Goal: Contribute content: Contribute content

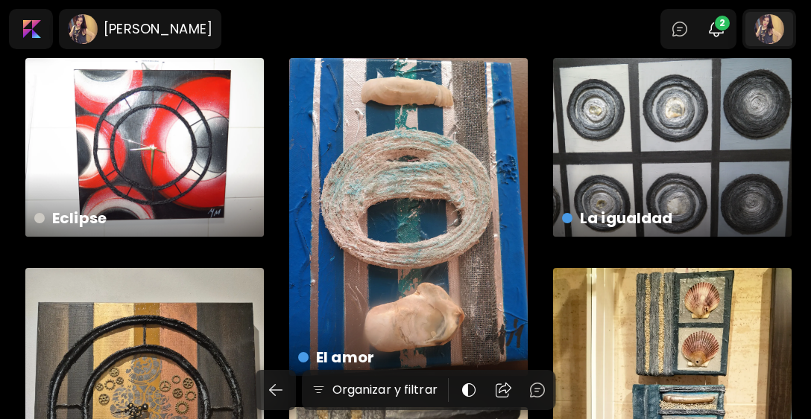
click at [779, 29] on div at bounding box center [769, 29] width 48 height 34
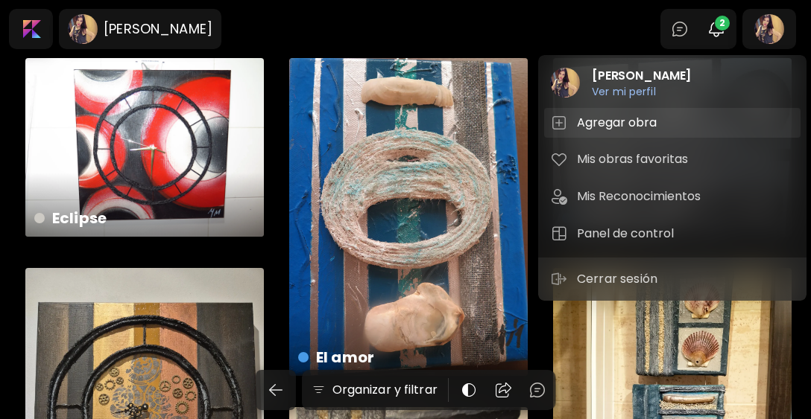
click at [615, 121] on h5 "Agregar obra" at bounding box center [619, 123] width 84 height 18
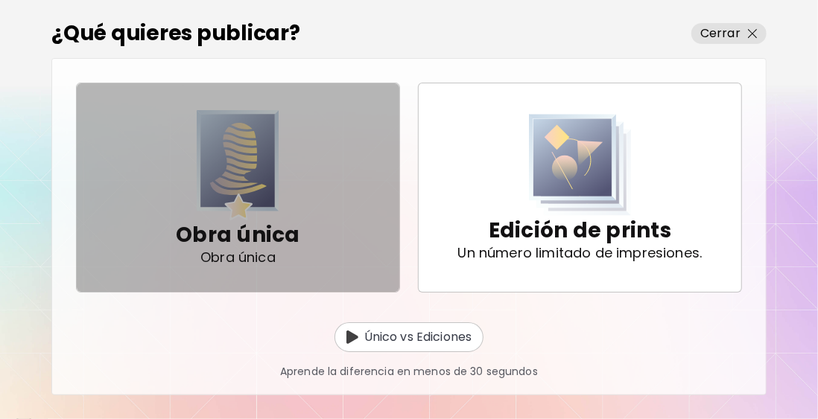
click at [232, 159] on img "button" at bounding box center [238, 165] width 83 height 111
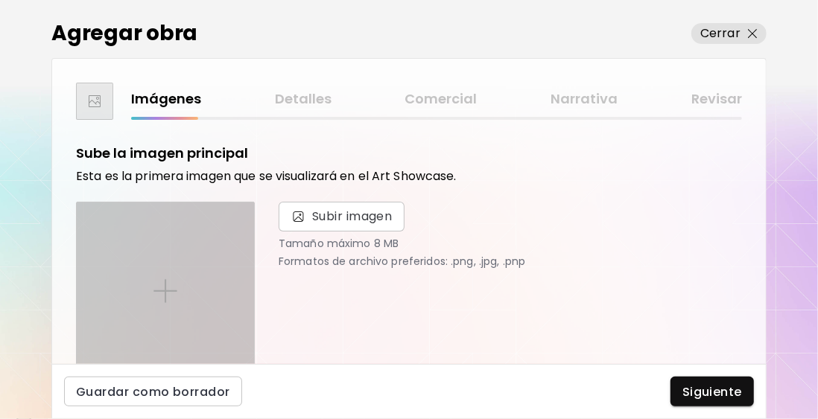
click at [162, 290] on img at bounding box center [165, 291] width 24 height 24
click at [0, 0] on input "file" at bounding box center [0, 0] width 0 height 0
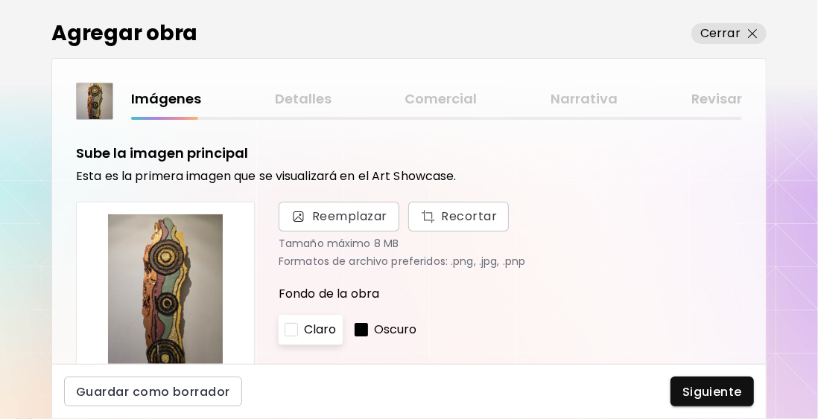
click at [170, 272] on img at bounding box center [165, 291] width 153 height 153
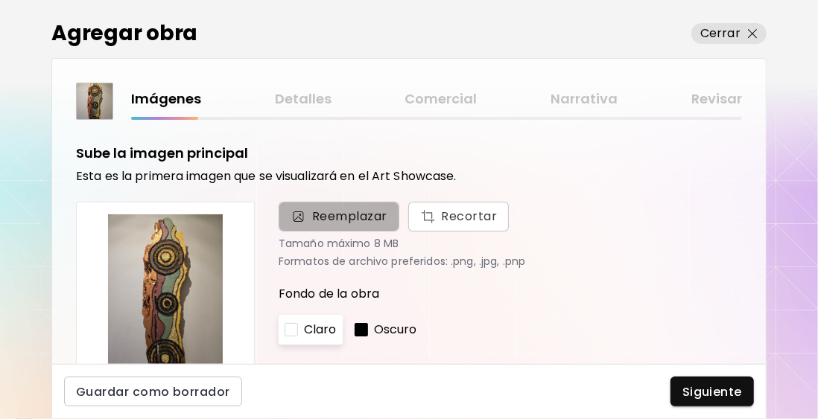
click at [352, 220] on span "Reemplazar" at bounding box center [349, 217] width 75 height 18
click at [0, 0] on input "Reemplazar Recortar" at bounding box center [0, 0] width 0 height 0
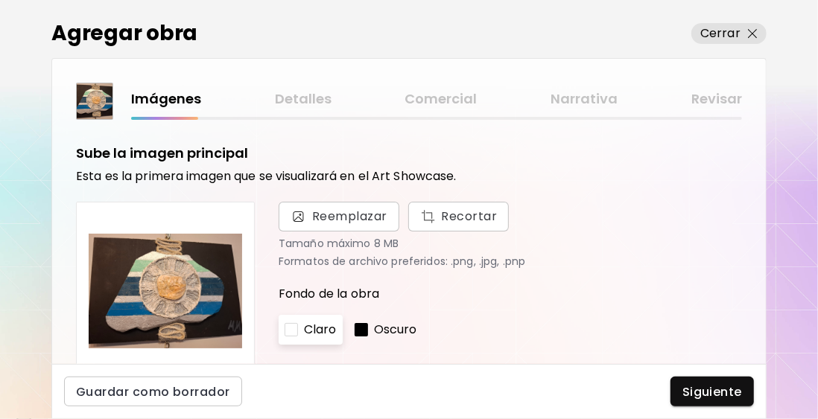
click at [379, 324] on p "Oscuro" at bounding box center [395, 330] width 43 height 18
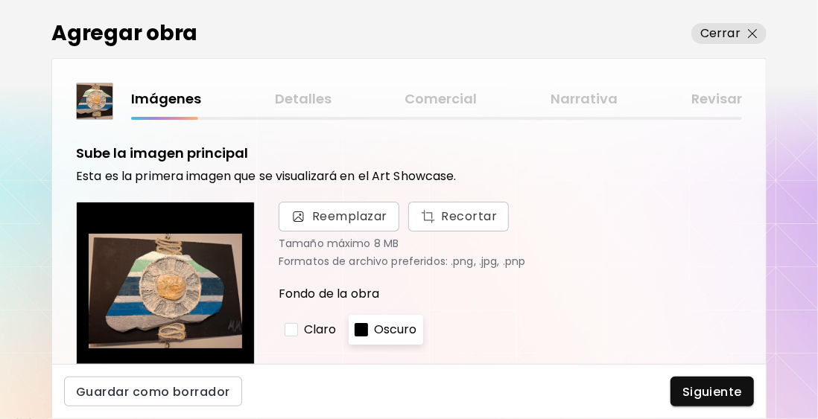
click at [315, 324] on p "Claro" at bounding box center [320, 330] width 33 height 18
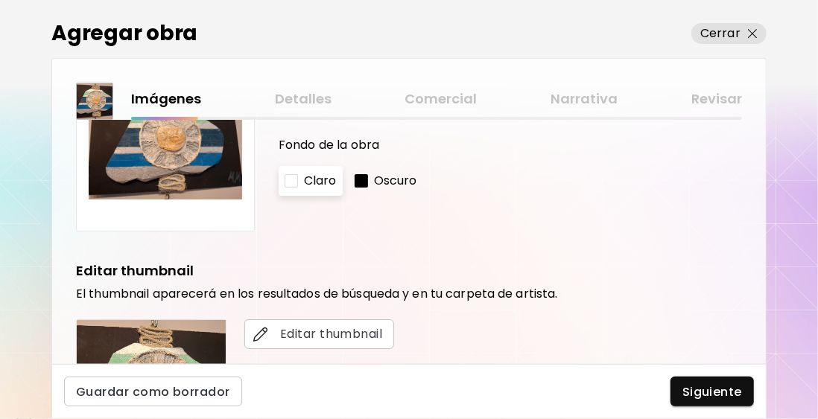
scroll to position [298, 0]
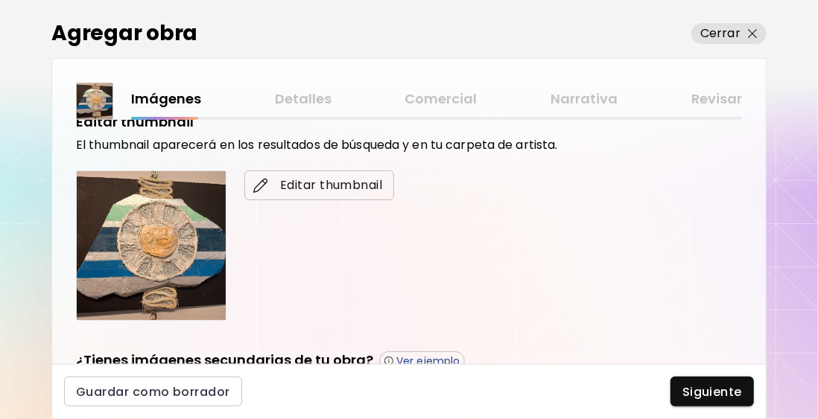
click at [302, 184] on span "Editar thumbnail" at bounding box center [319, 186] width 126 height 18
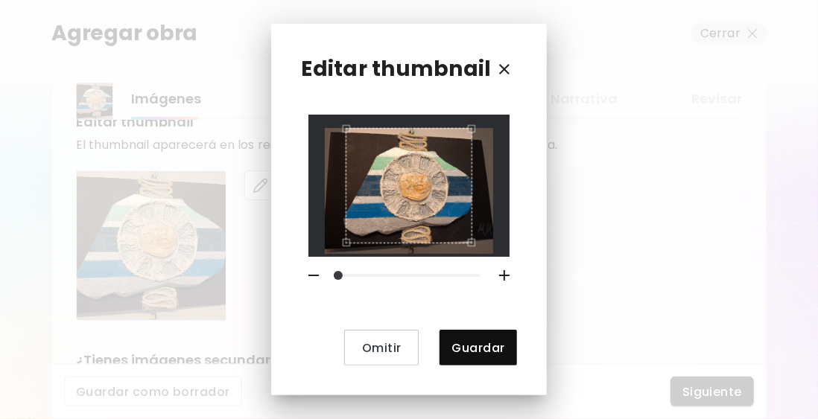
drag, startPoint x: 502, startPoint y: 354, endPoint x: 307, endPoint y: 327, distance: 197.0
click at [502, 354] on button "Guardar" at bounding box center [478, 348] width 77 height 36
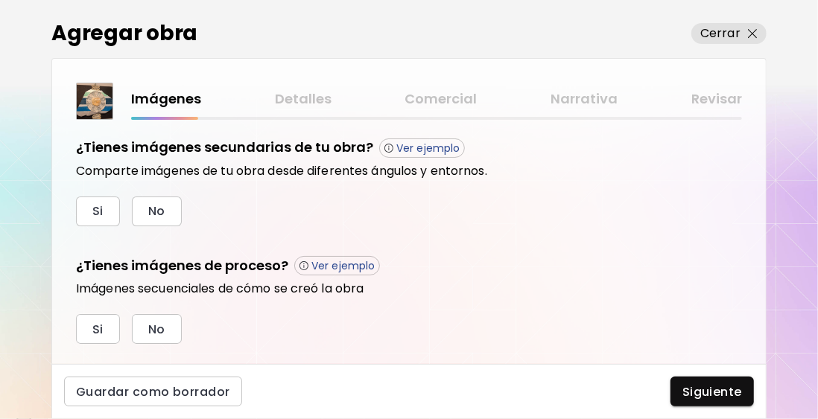
scroll to position [521, 0]
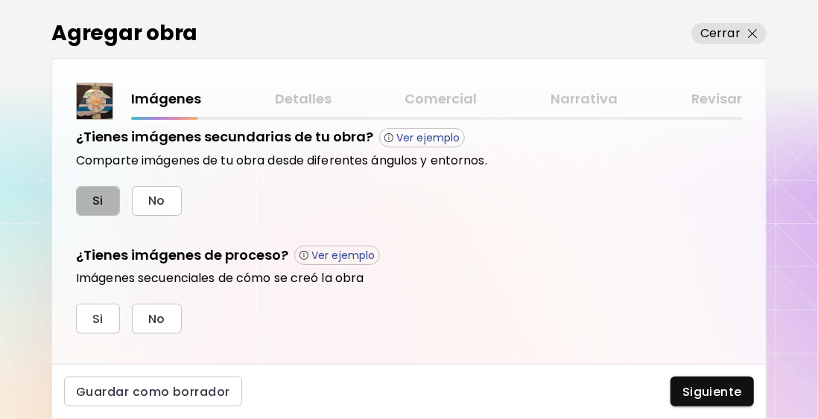
click at [96, 201] on span "Si" at bounding box center [97, 201] width 11 height 16
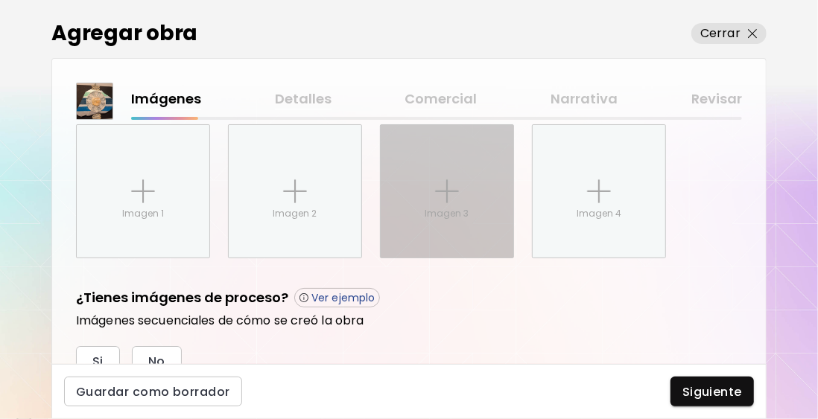
scroll to position [628, 0]
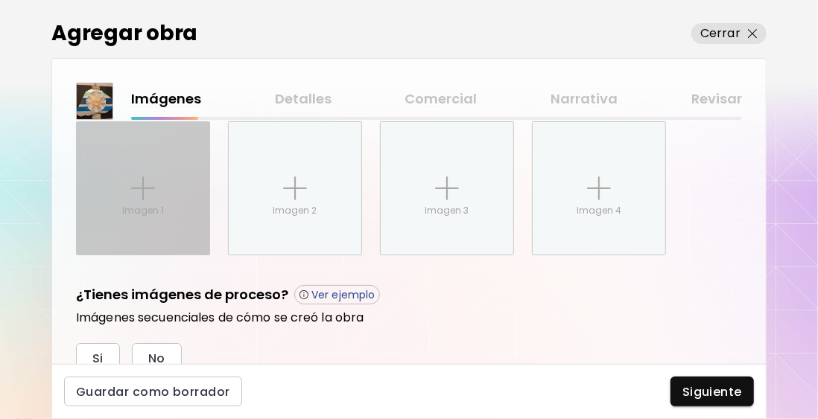
click at [161, 198] on div "Imagen 1" at bounding box center [143, 188] width 133 height 133
click at [0, 0] on input "Imagen 1" at bounding box center [0, 0] width 0 height 0
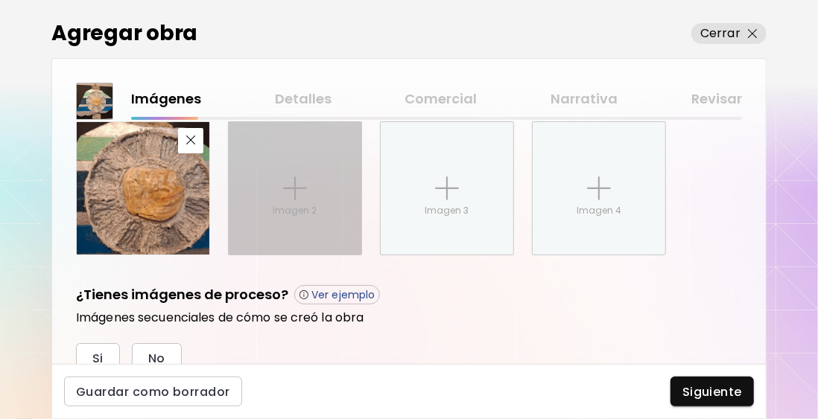
click at [291, 168] on div "Imagen 2" at bounding box center [295, 188] width 133 height 133
click at [0, 0] on input "Imagen 2" at bounding box center [0, 0] width 0 height 0
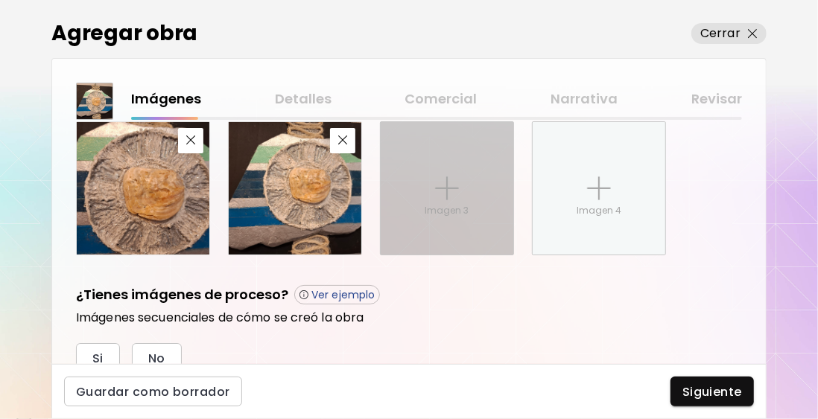
click at [446, 185] on img at bounding box center [447, 189] width 24 height 24
click at [0, 0] on input "Imagen 3" at bounding box center [0, 0] width 0 height 0
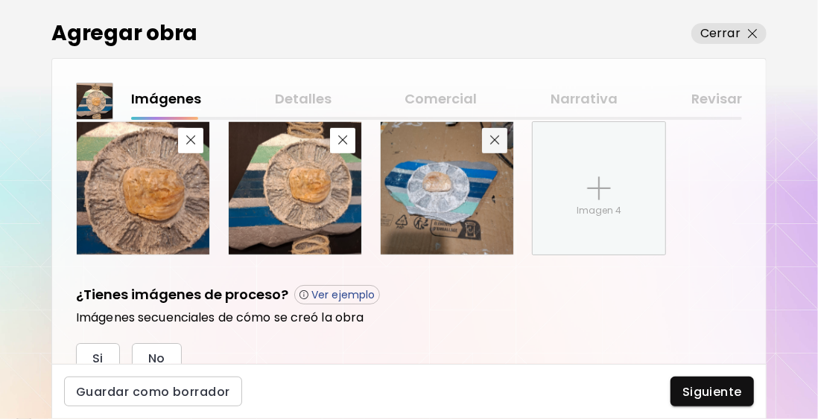
click at [492, 137] on div "¿Tienes imágenes secundarias de tu obra? Ver ejemplo Comparte imágenes de tu ob…" at bounding box center [409, 138] width 666 height 235
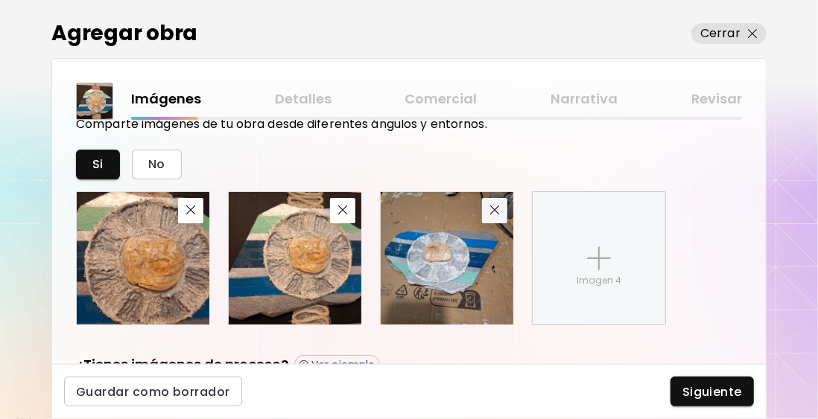
click at [492, 209] on img "button" at bounding box center [495, 211] width 10 height 10
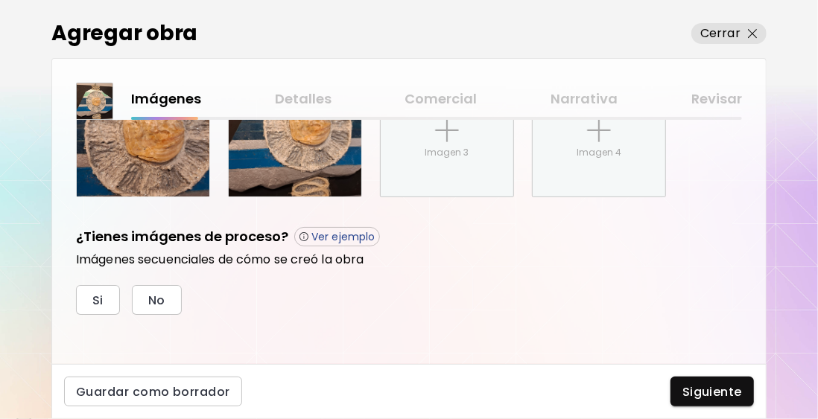
scroll to position [687, 0]
click at [95, 297] on span "Si" at bounding box center [97, 300] width 11 height 16
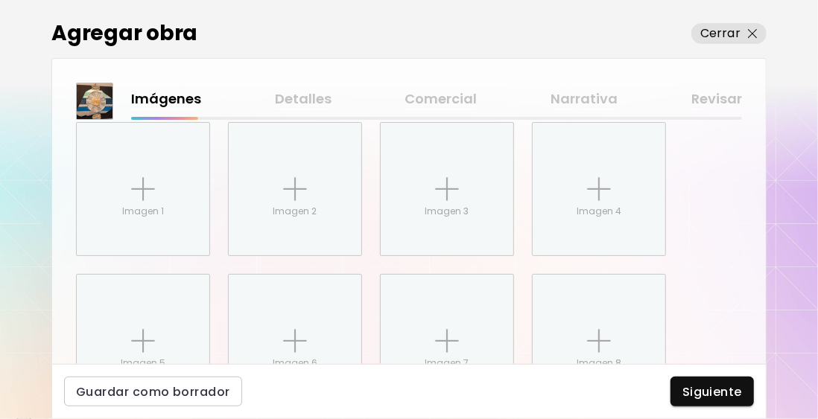
scroll to position [892, 0]
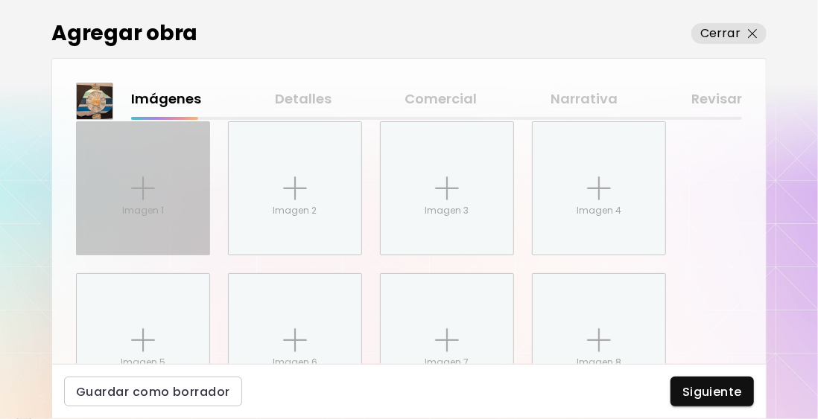
click at [141, 180] on img at bounding box center [143, 189] width 24 height 24
click at [0, 0] on input "Imagen 1" at bounding box center [0, 0] width 0 height 0
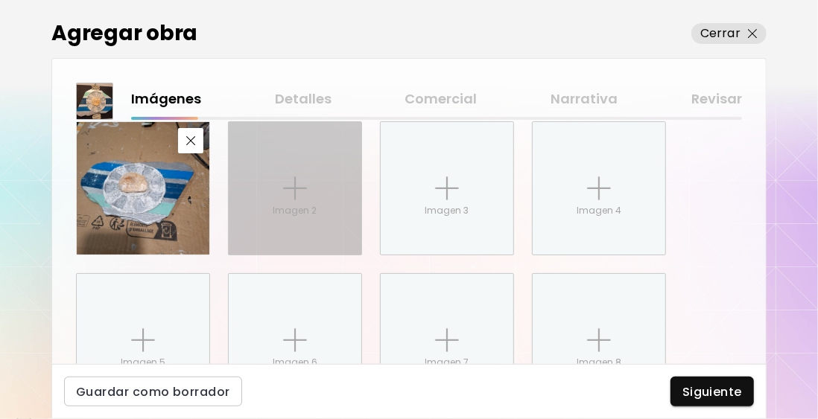
click at [298, 174] on div "Imagen 2" at bounding box center [295, 188] width 133 height 133
click at [0, 0] on input "Imagen 2" at bounding box center [0, 0] width 0 height 0
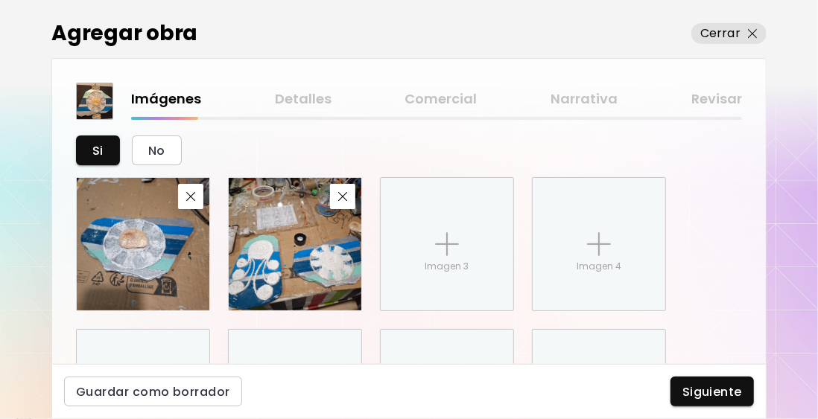
scroll to position [687, 0]
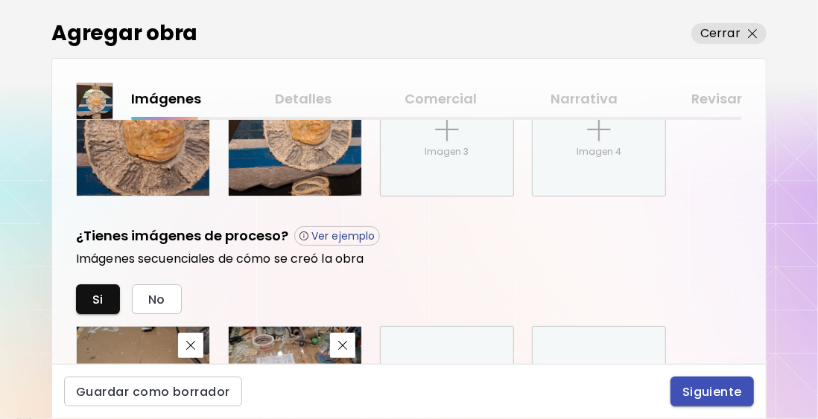
click at [721, 397] on span "Siguiente" at bounding box center [712, 392] width 60 height 16
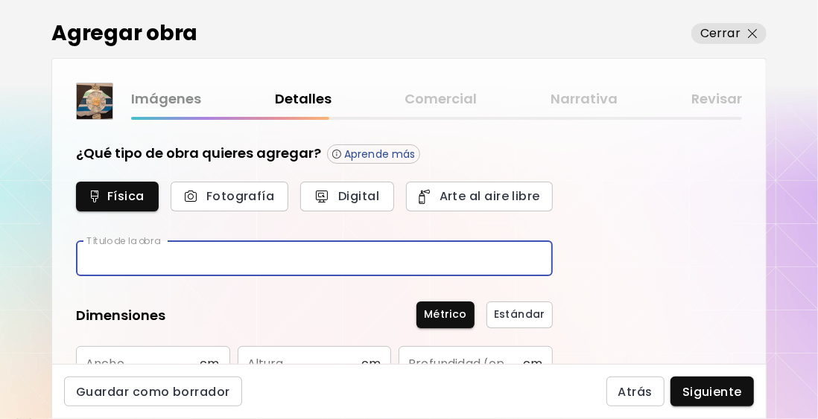
click at [108, 259] on input "text" at bounding box center [314, 258] width 477 height 35
click at [179, 258] on input "text" at bounding box center [314, 258] width 477 height 35
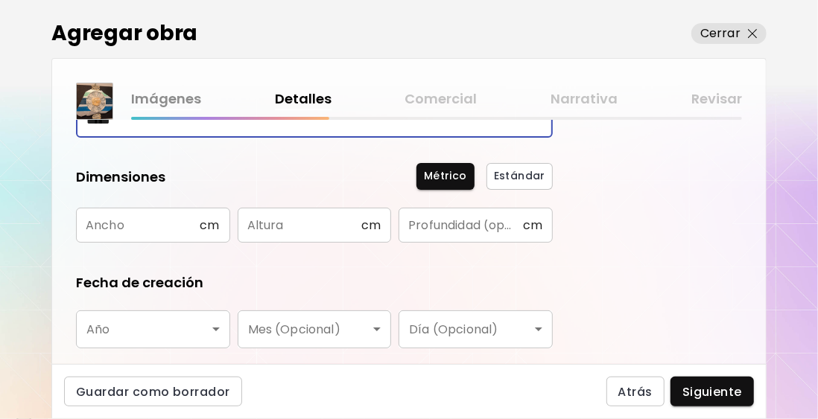
scroll to position [149, 0]
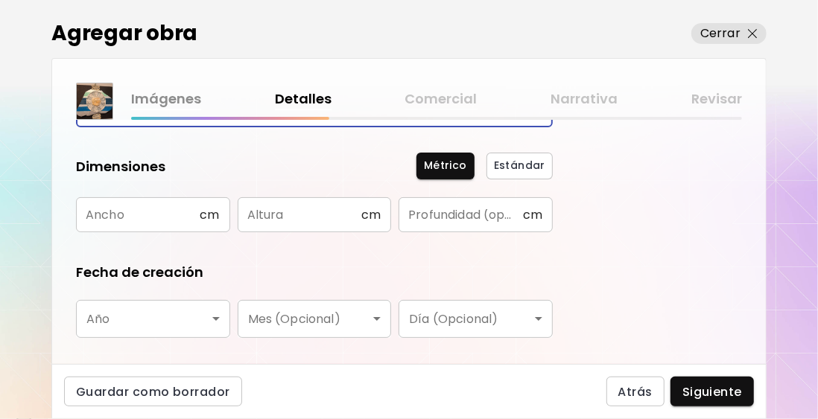
type input "*****"
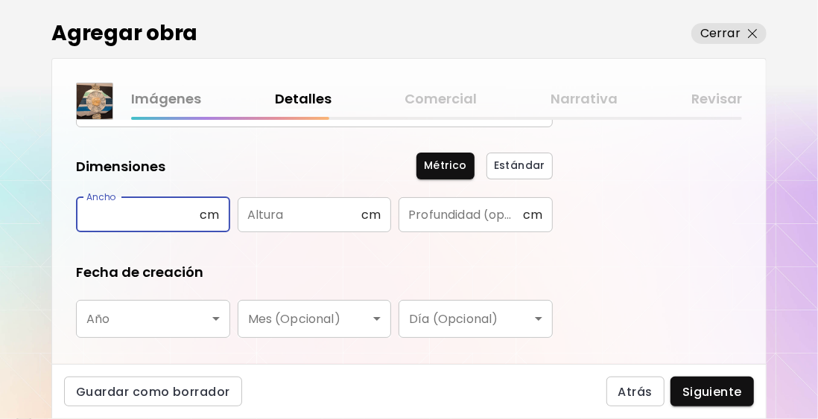
click at [119, 217] on input "text" at bounding box center [138, 214] width 124 height 35
type input "**"
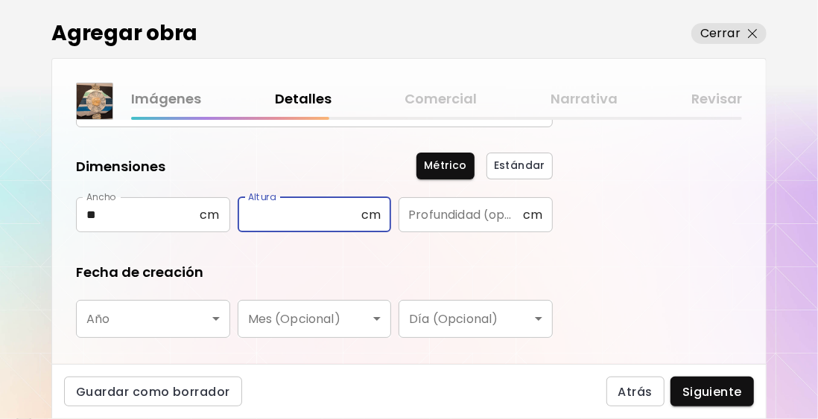
click at [253, 215] on input "text" at bounding box center [300, 214] width 124 height 35
type input "**"
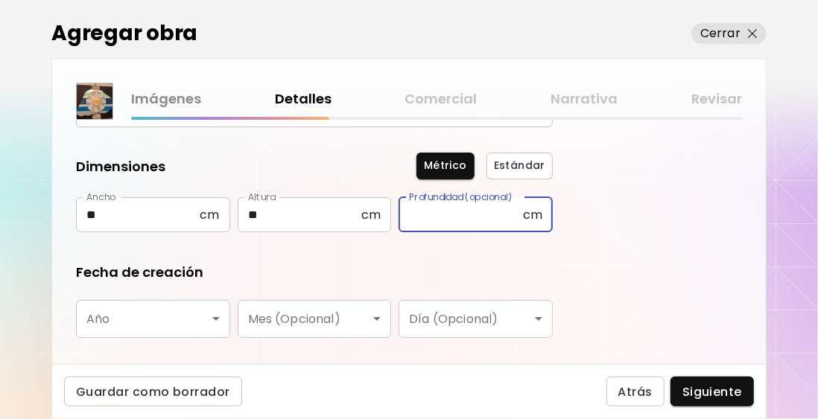
click at [427, 215] on input "text" at bounding box center [461, 214] width 124 height 35
type input "*"
click at [165, 317] on body "0 2 Agregar obra Cerrar Imágenes Detalles Comercial Narrativa Revisar ¿Qué tipo…" at bounding box center [409, 209] width 818 height 419
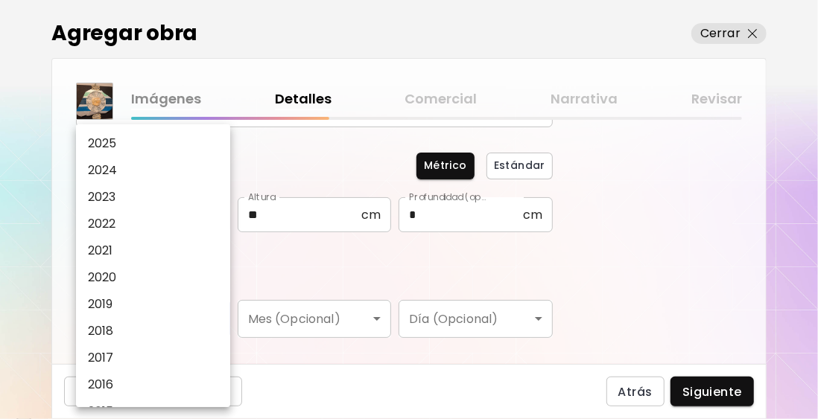
click at [145, 139] on li "2025" at bounding box center [157, 143] width 162 height 27
type input "****"
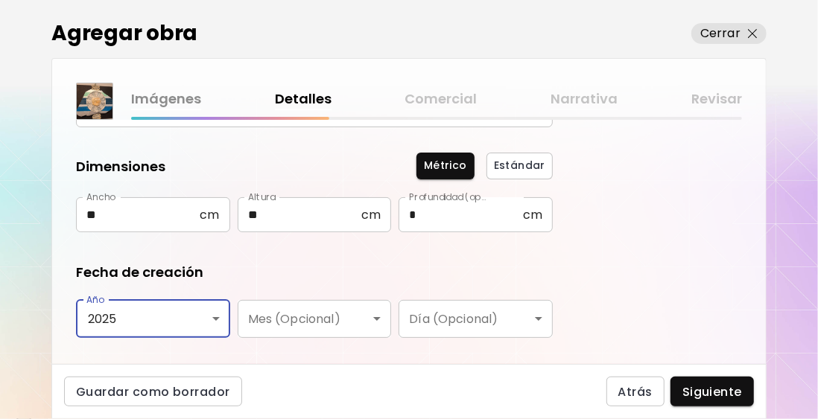
click at [302, 320] on body "0 2 Agregar obra Cerrar Imágenes Detalles Comercial Narrativa Revisar ¿Qué tipo…" at bounding box center [409, 209] width 818 height 419
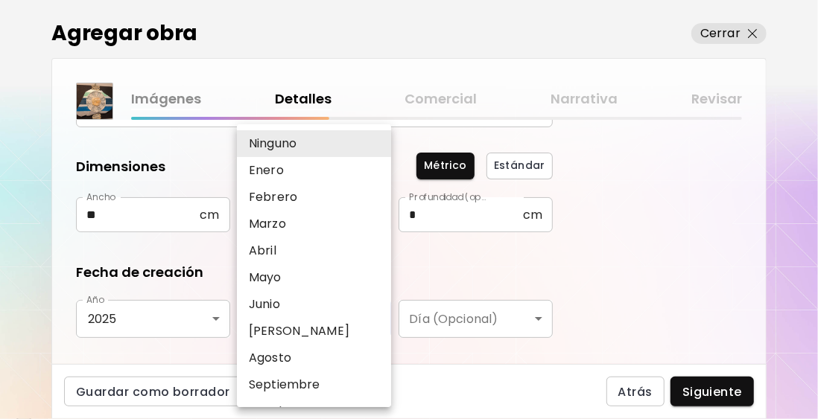
click at [291, 174] on li "Enero" at bounding box center [318, 170] width 162 height 27
type input "*****"
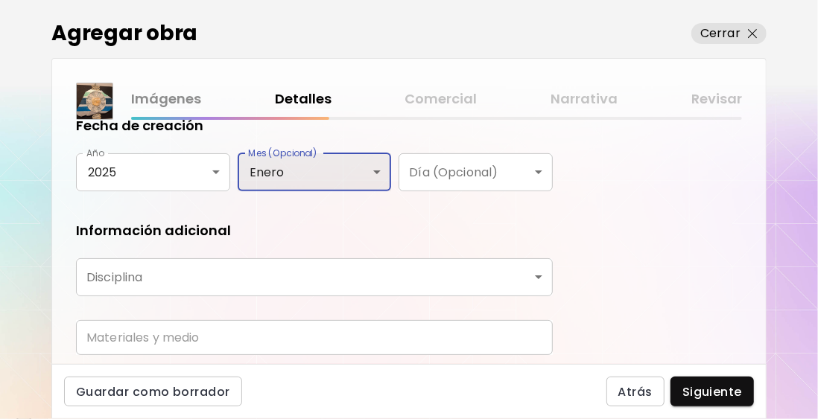
scroll to position [298, 0]
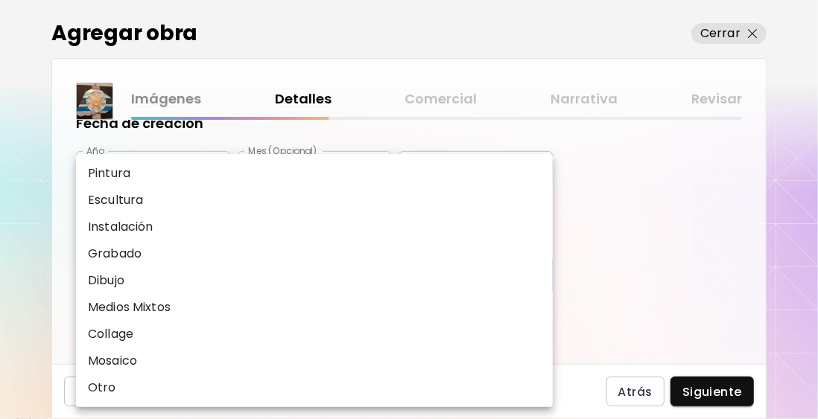
click at [137, 273] on body "0 2 Agregar obra Cerrar Imágenes Detalles Comercial Narrativa Revisar ¿Qué tipo…" at bounding box center [409, 209] width 818 height 419
click at [142, 314] on p "Medios Mixtos" at bounding box center [129, 308] width 83 height 18
type input "**********"
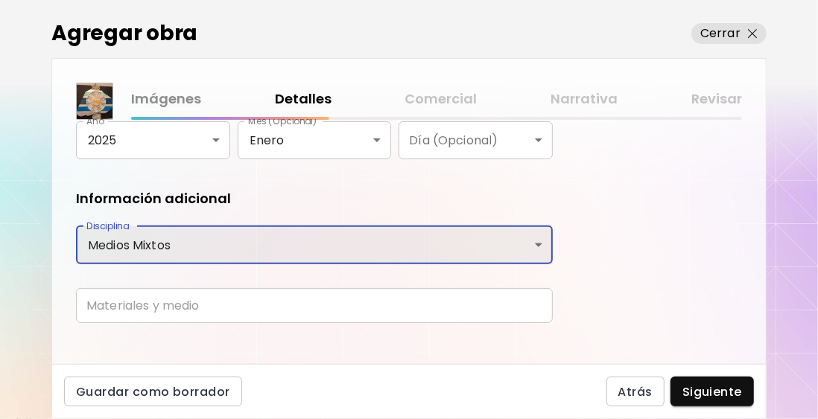
scroll to position [343, 0]
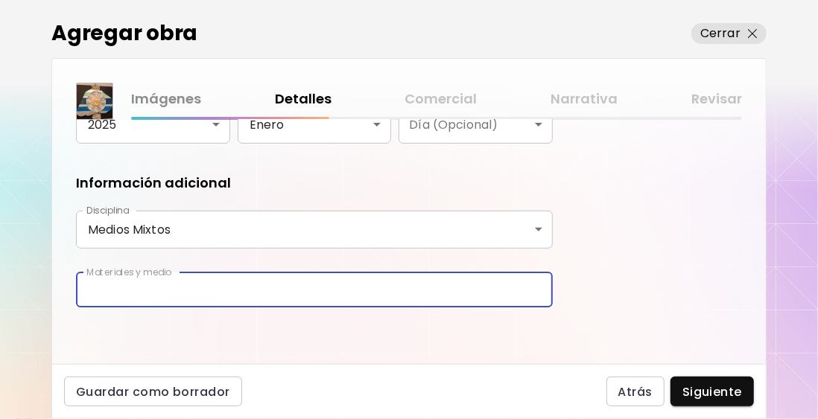
click at [192, 290] on input "text" at bounding box center [314, 290] width 477 height 35
type input "**********"
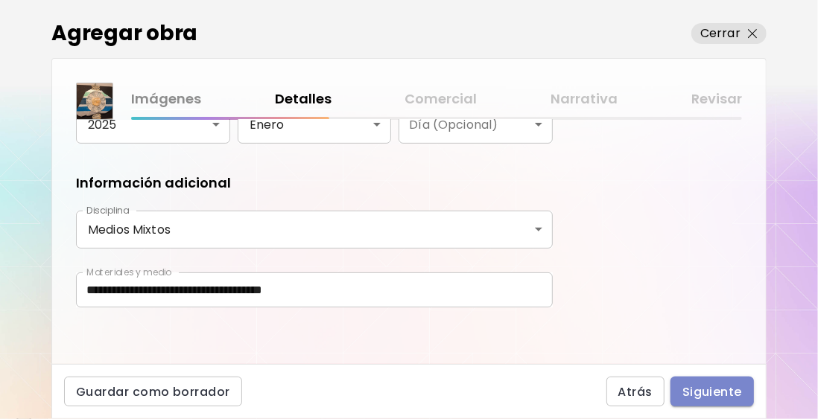
click at [700, 393] on span "Siguiente" at bounding box center [712, 392] width 60 height 16
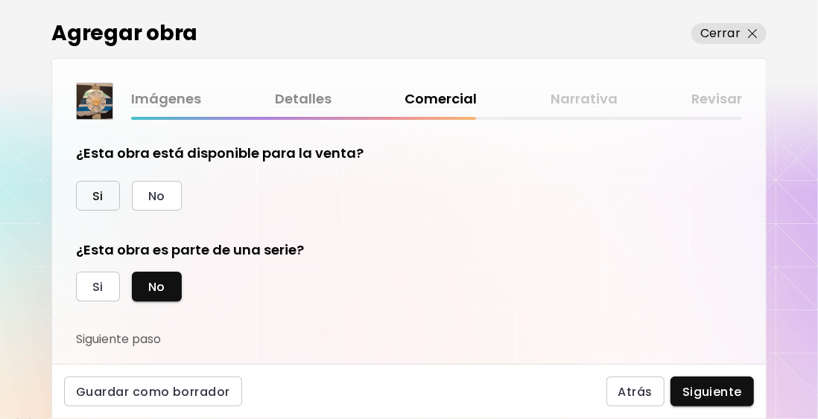
click at [101, 196] on span "Si" at bounding box center [97, 196] width 11 height 16
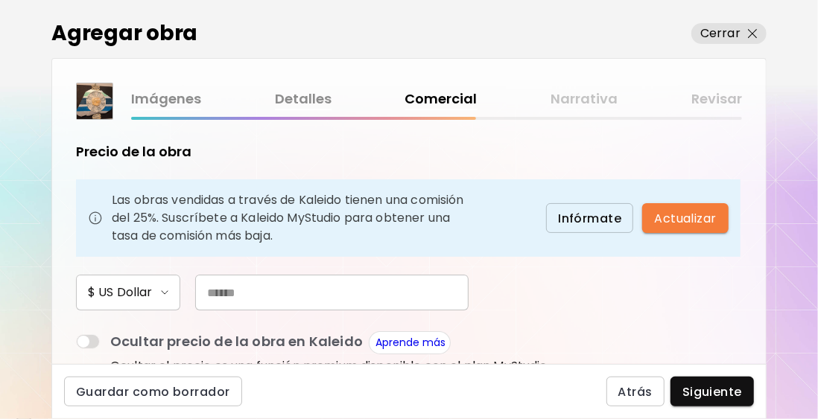
scroll to position [149, 0]
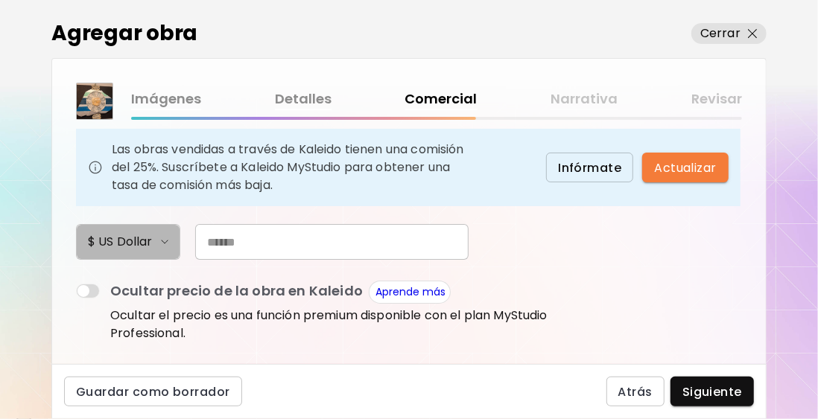
click at [151, 241] on h6 "$ US Dollar" at bounding box center [120, 242] width 64 height 18
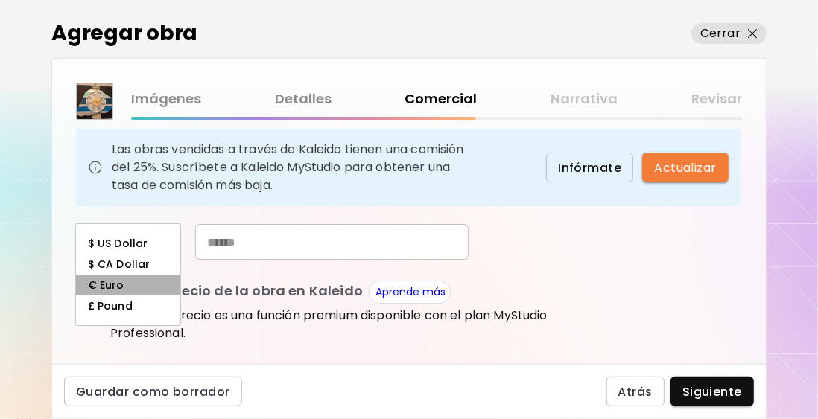
click at [126, 282] on li "€ Euro" at bounding box center [128, 285] width 104 height 21
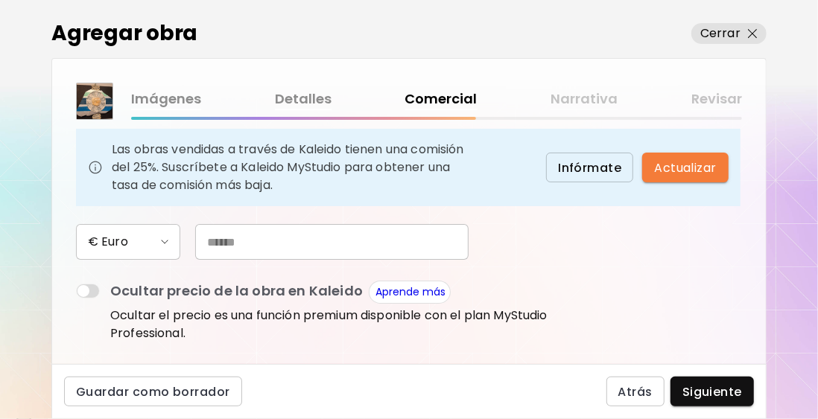
click at [234, 238] on input "text" at bounding box center [331, 242] width 273 height 36
click at [570, 299] on div "¿Esta obra está disponible para la venta? Si No Precio de la obra Las obras ven…" at bounding box center [409, 242] width 714 height 244
click at [222, 242] on input "***" at bounding box center [331, 242] width 273 height 36
type input "***"
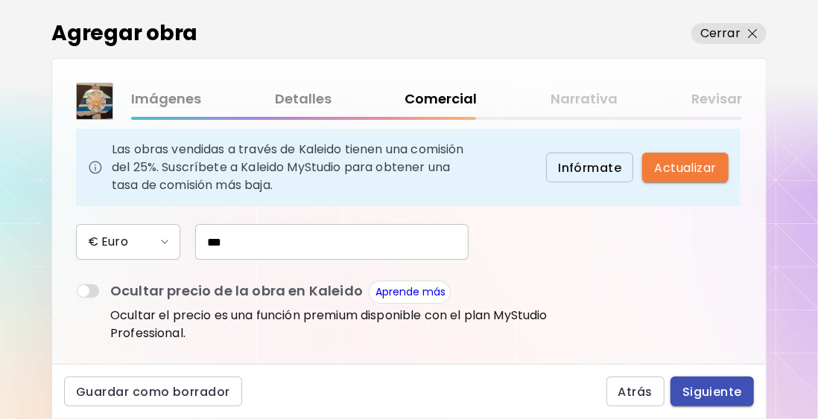
click at [708, 388] on span "Siguiente" at bounding box center [712, 392] width 60 height 16
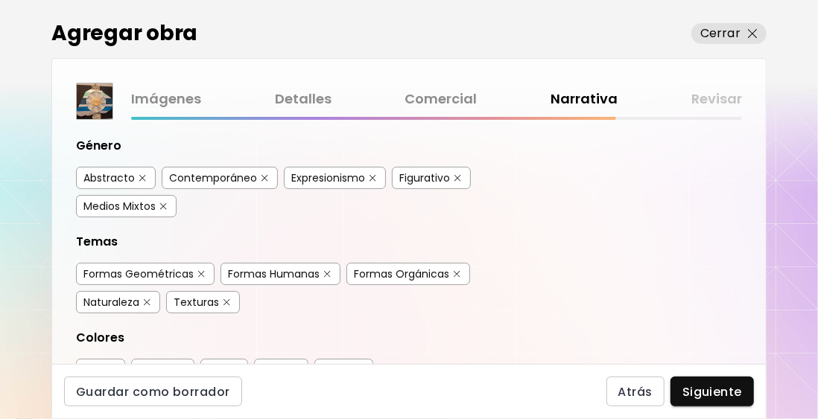
scroll to position [149, 0]
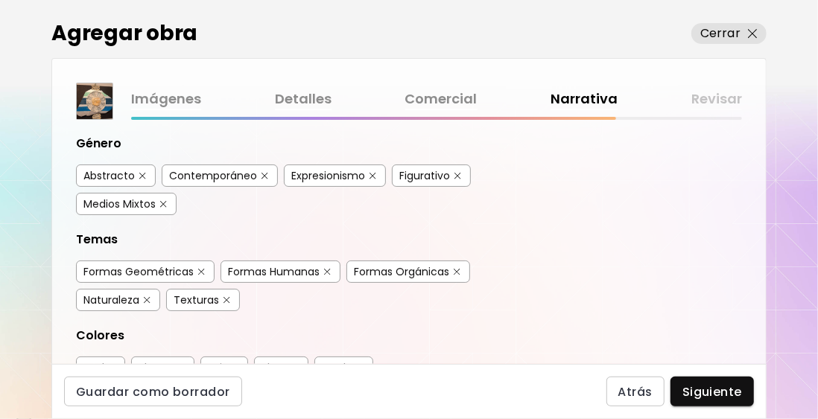
click at [121, 177] on div "Abstracto" at bounding box center [108, 175] width 51 height 15
click at [140, 201] on div "Medios Mixtos" at bounding box center [119, 204] width 72 height 15
click at [192, 300] on div "Texturas" at bounding box center [196, 300] width 45 height 15
click at [106, 296] on div "Naturaleza" at bounding box center [111, 300] width 56 height 15
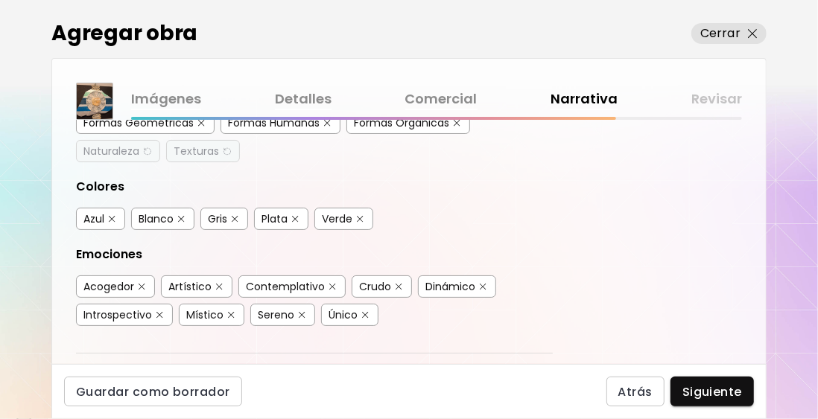
click at [105, 214] on div "Azul" at bounding box center [100, 219] width 49 height 22
click at [103, 213] on div "Azul" at bounding box center [93, 219] width 21 height 15
click at [277, 214] on div "Plata" at bounding box center [274, 219] width 26 height 15
click at [165, 212] on div "Blanco" at bounding box center [156, 219] width 35 height 15
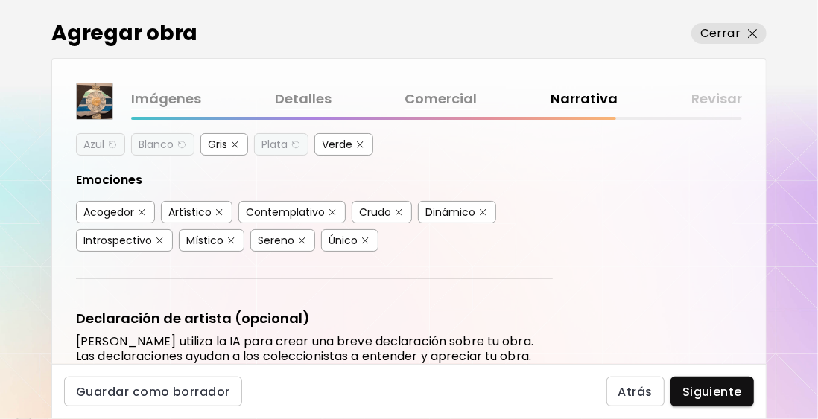
click at [345, 233] on div "Único" at bounding box center [343, 240] width 29 height 15
click at [200, 205] on div "Artístico" at bounding box center [189, 212] width 43 height 15
click at [209, 233] on div "Místico" at bounding box center [204, 240] width 37 height 15
click at [279, 206] on div "Contemplativo" at bounding box center [285, 212] width 79 height 15
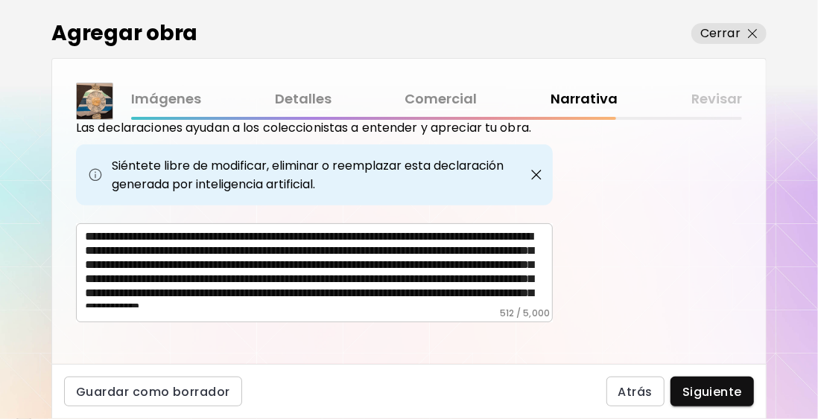
scroll to position [36, 0]
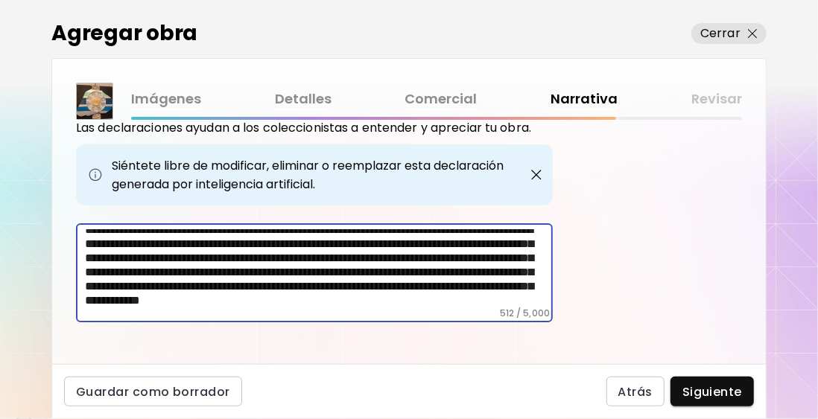
drag, startPoint x: 364, startPoint y: 244, endPoint x: 332, endPoint y: 247, distance: 32.2
click at [332, 247] on textarea "**********" at bounding box center [319, 268] width 468 height 78
click at [327, 247] on textarea "**********" at bounding box center [319, 268] width 468 height 78
click at [164, 288] on textarea "**********" at bounding box center [319, 268] width 468 height 78
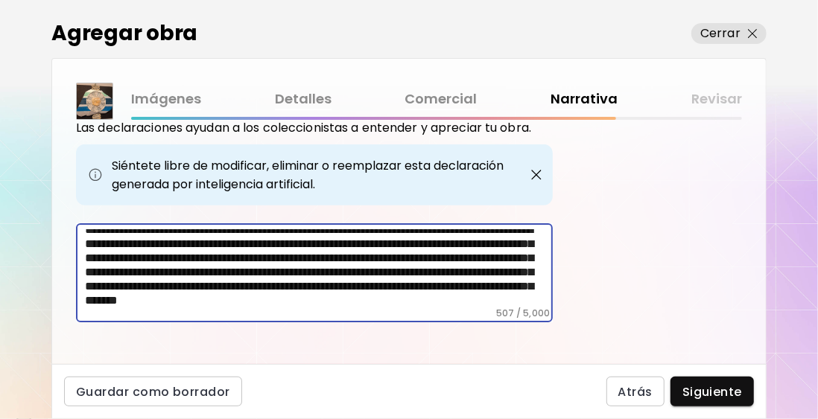
paste textarea "**********"
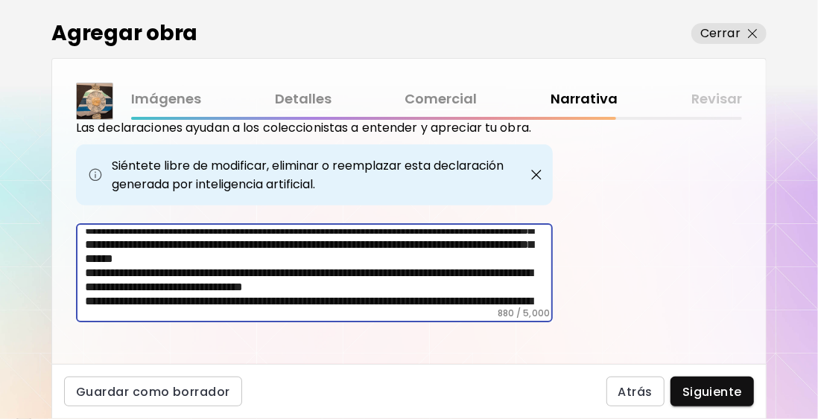
scroll to position [121, 0]
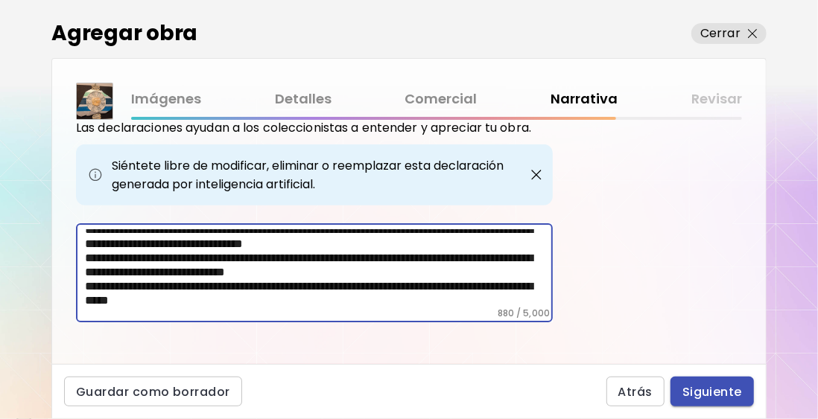
type textarea "**********"
click at [705, 393] on span "Siguiente" at bounding box center [712, 392] width 60 height 16
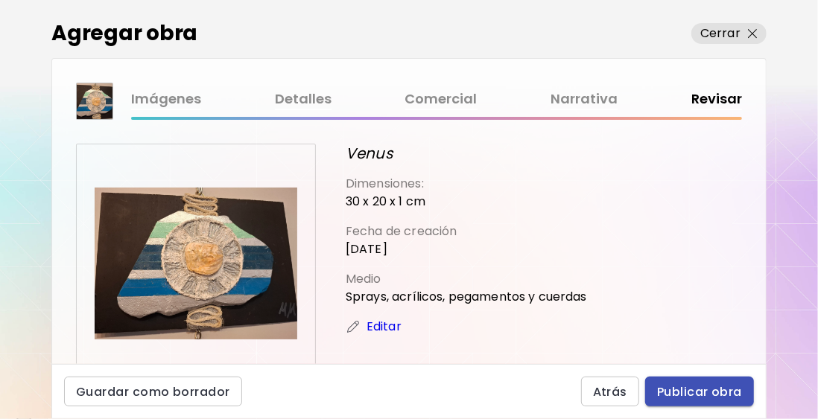
click at [708, 396] on span "Publicar obra" at bounding box center [699, 392] width 85 height 16
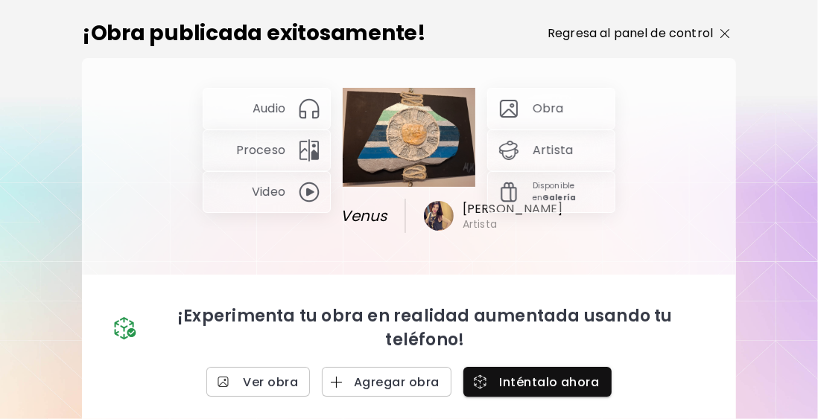
click at [694, 42] on p "Regresa al panel de control" at bounding box center [630, 34] width 165 height 18
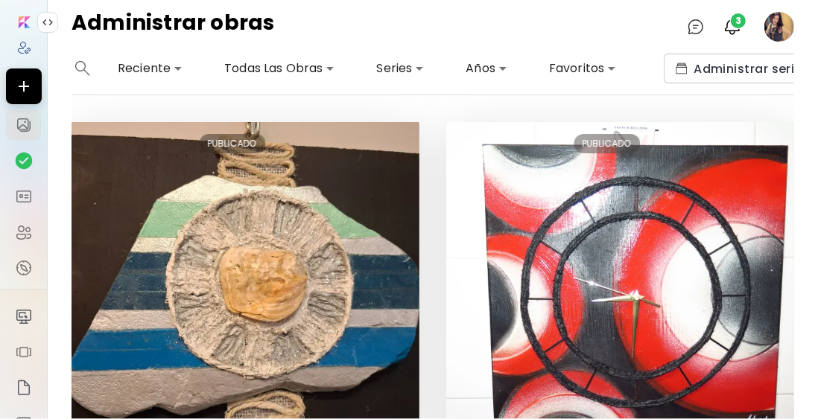
click at [782, 29] on image at bounding box center [779, 27] width 30 height 30
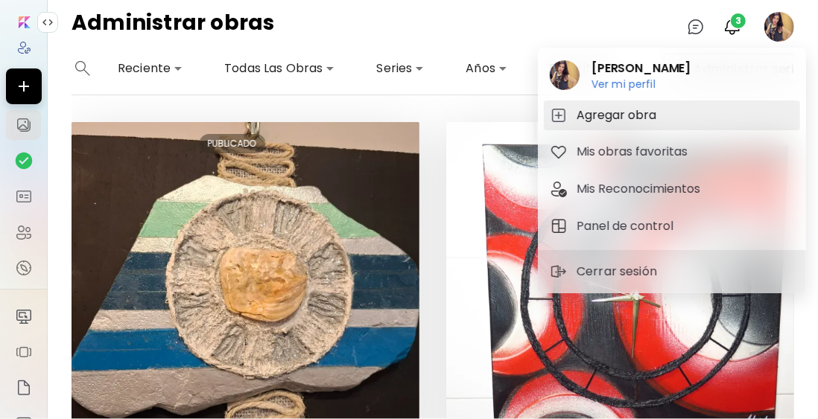
click at [624, 117] on h5 "Agregar obra" at bounding box center [619, 116] width 84 height 18
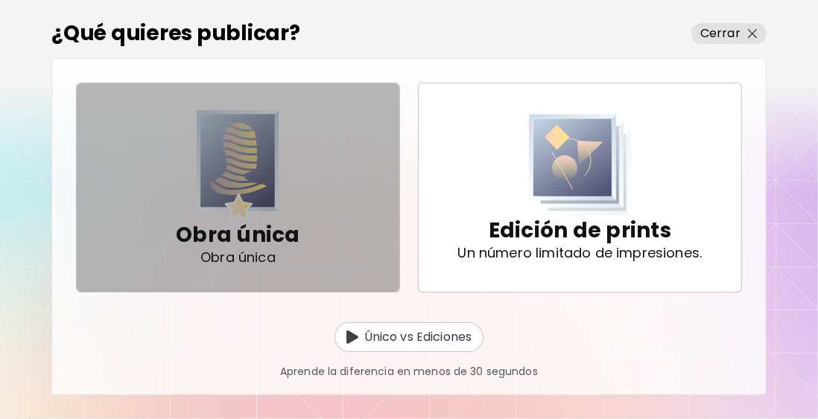
click at [247, 169] on img "button" at bounding box center [238, 165] width 83 height 111
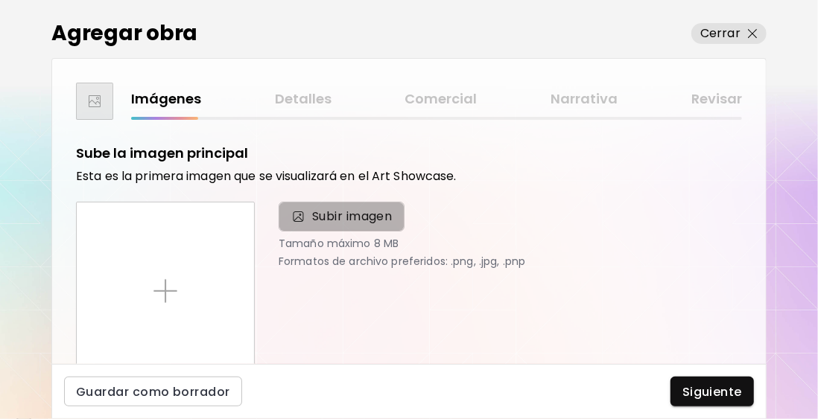
click at [329, 213] on span "Subir imagen" at bounding box center [352, 217] width 80 height 18
click at [0, 0] on input "Subir imagen" at bounding box center [0, 0] width 0 height 0
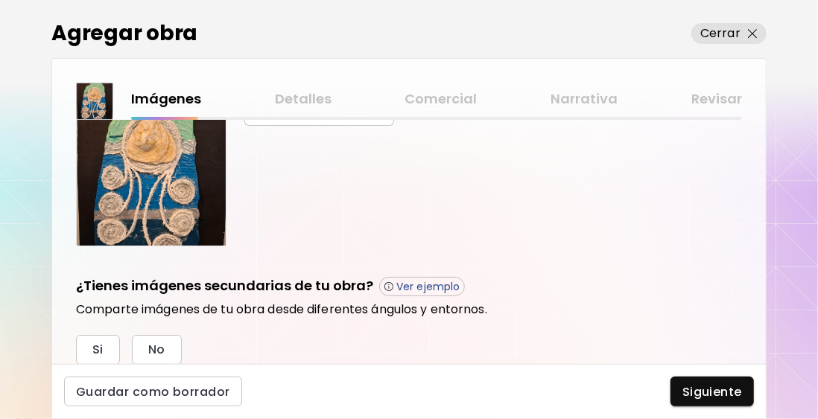
scroll to position [521, 0]
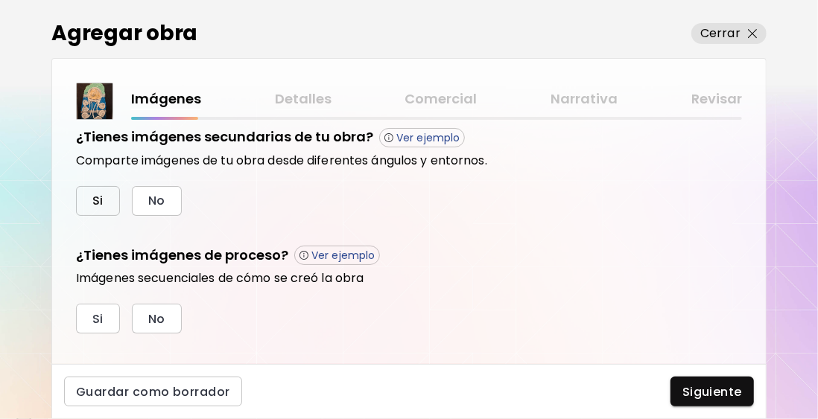
click at [104, 197] on button "Si" at bounding box center [98, 201] width 44 height 30
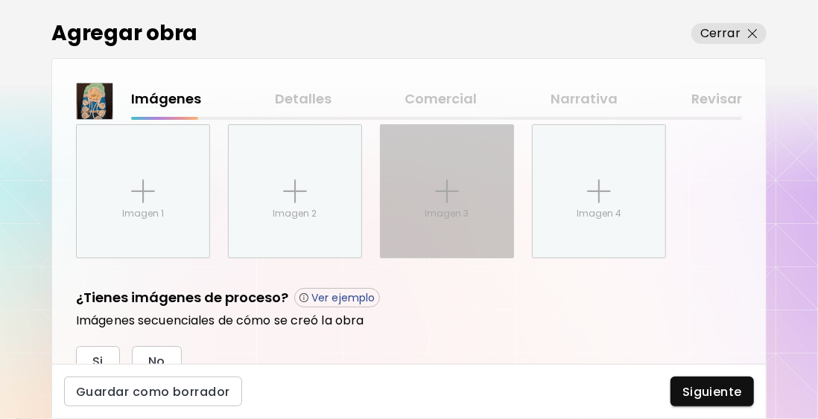
scroll to position [628, 0]
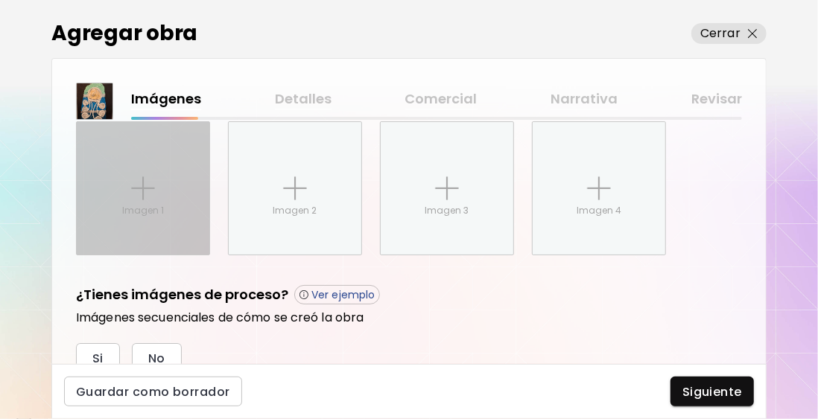
click at [165, 180] on div "Imagen 1" at bounding box center [143, 188] width 133 height 133
click at [0, 0] on input "Imagen 1" at bounding box center [0, 0] width 0 height 0
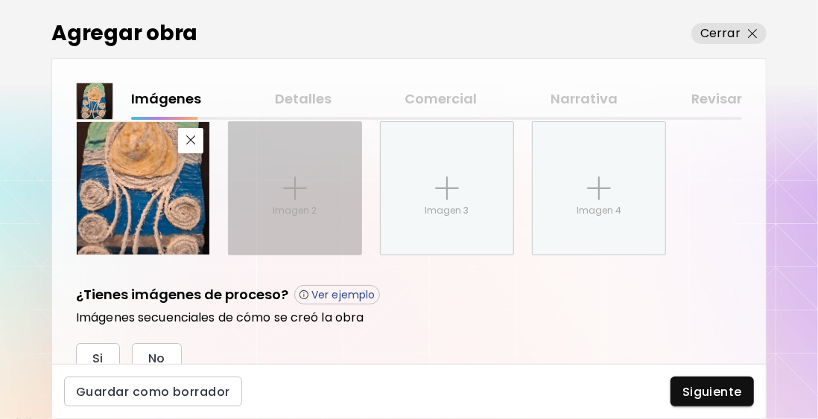
click at [306, 189] on img at bounding box center [295, 189] width 24 height 24
click at [0, 0] on input "Imagen 2" at bounding box center [0, 0] width 0 height 0
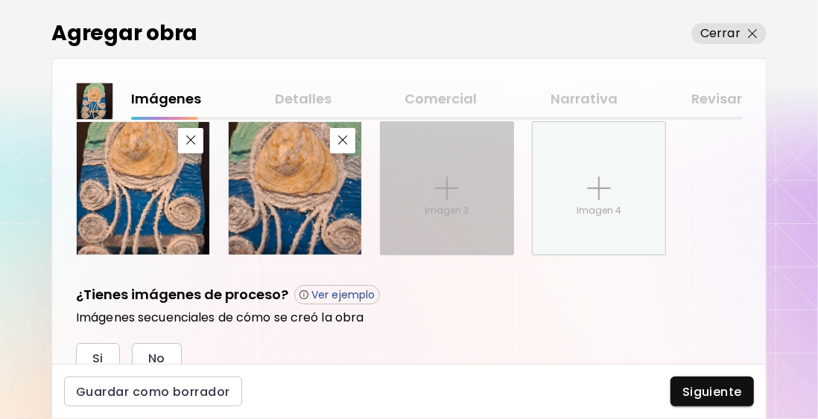
click at [453, 178] on img at bounding box center [447, 189] width 24 height 24
click at [0, 0] on input "Imagen 3" at bounding box center [0, 0] width 0 height 0
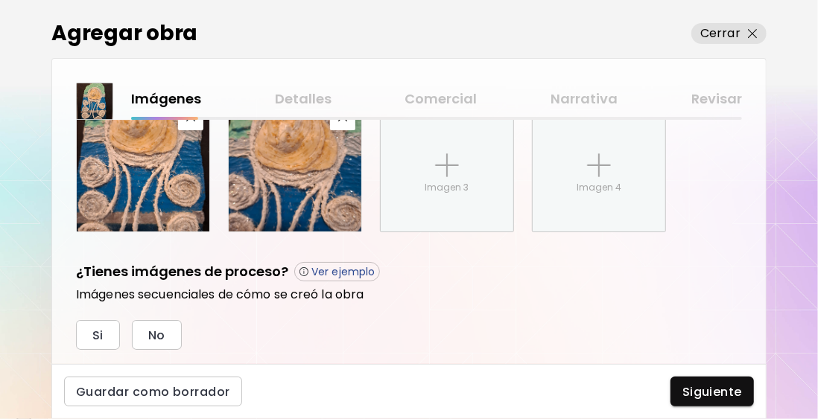
scroll to position [687, 0]
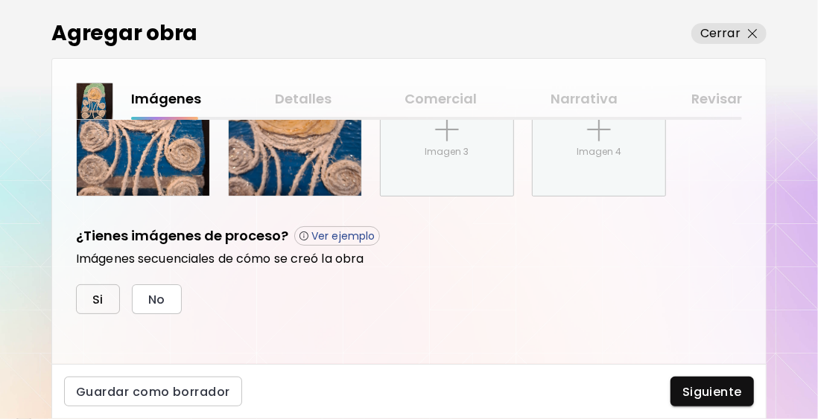
click at [106, 297] on button "Si" at bounding box center [98, 300] width 44 height 30
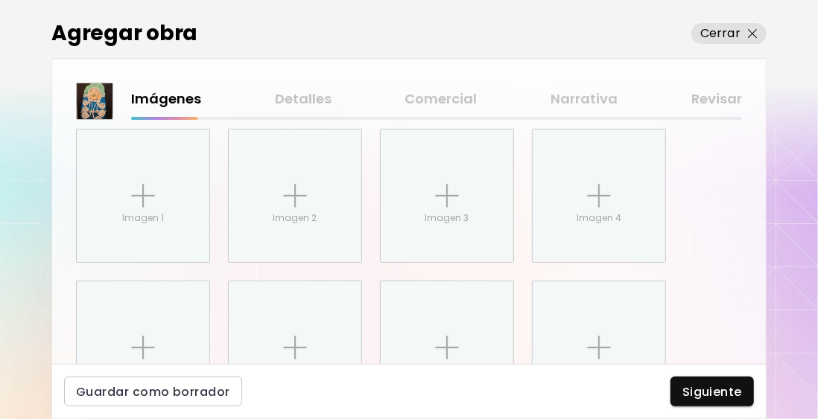
scroll to position [892, 0]
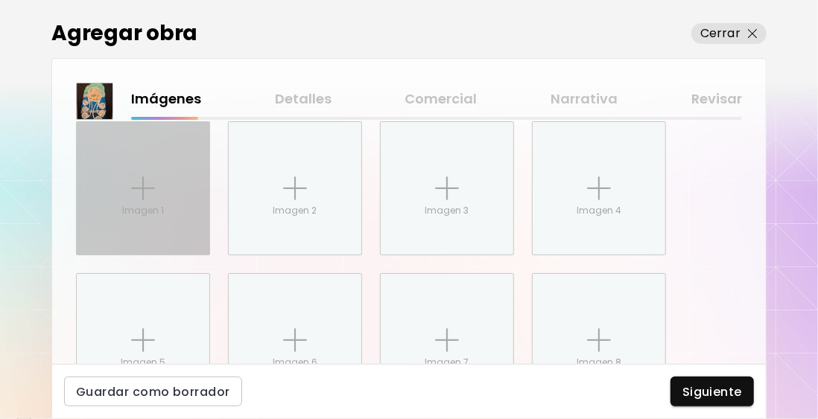
click at [148, 219] on div "Imagen 1" at bounding box center [143, 188] width 133 height 133
click at [0, 0] on input "Imagen 1" at bounding box center [0, 0] width 0 height 0
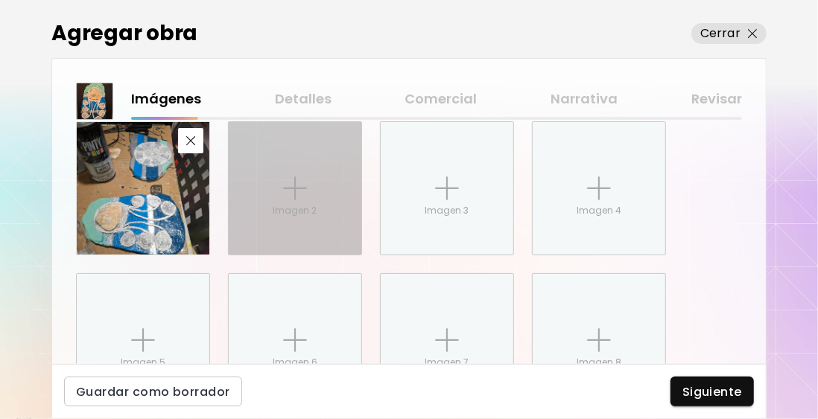
click at [302, 185] on img at bounding box center [295, 189] width 24 height 24
click at [0, 0] on input "Imagen 2" at bounding box center [0, 0] width 0 height 0
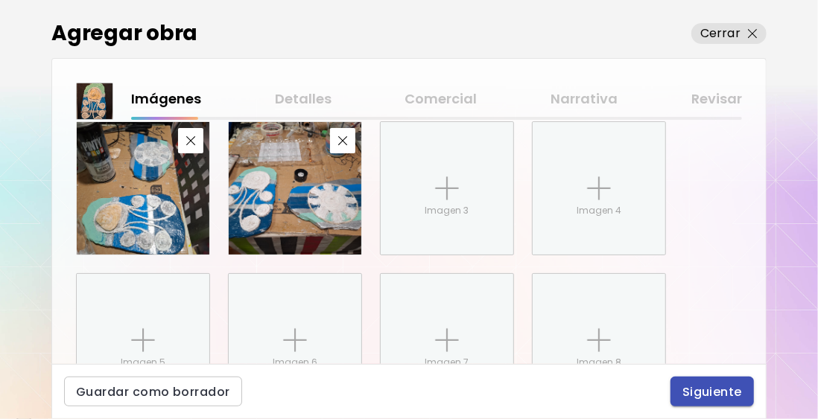
click at [714, 393] on span "Siguiente" at bounding box center [712, 392] width 60 height 16
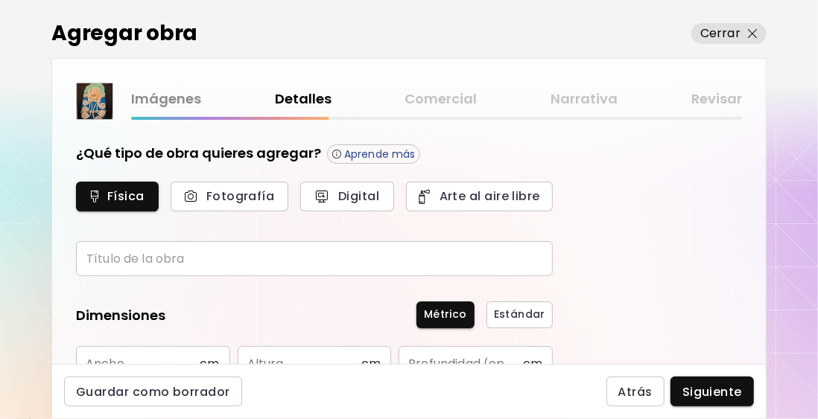
click at [133, 264] on input "text" at bounding box center [314, 258] width 477 height 35
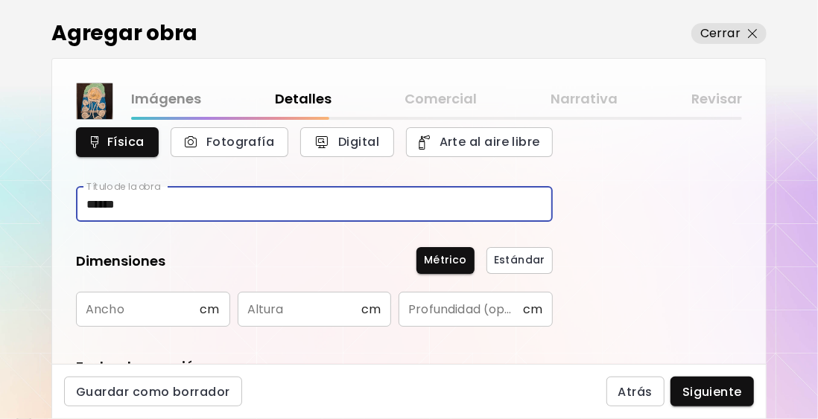
scroll to position [74, 0]
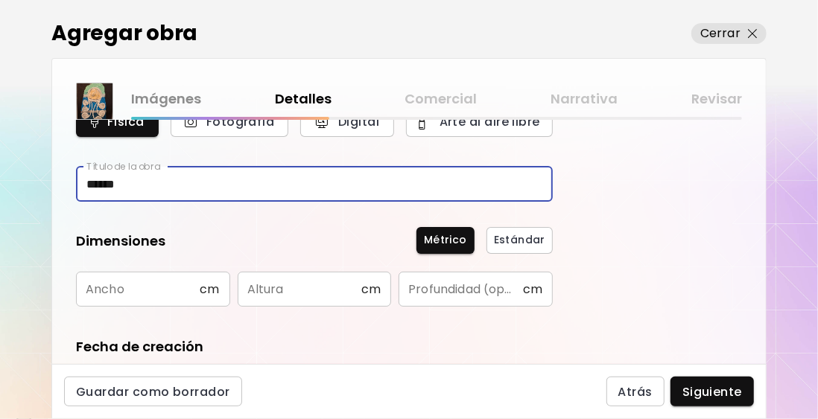
type input "******"
click at [98, 296] on input "text" at bounding box center [138, 289] width 124 height 35
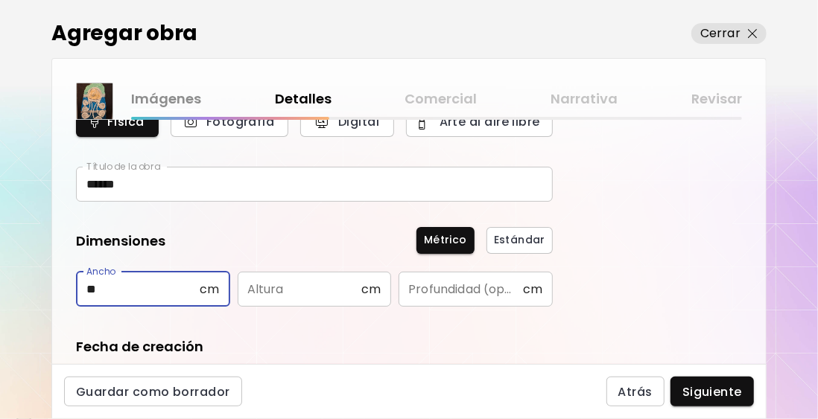
type input "**"
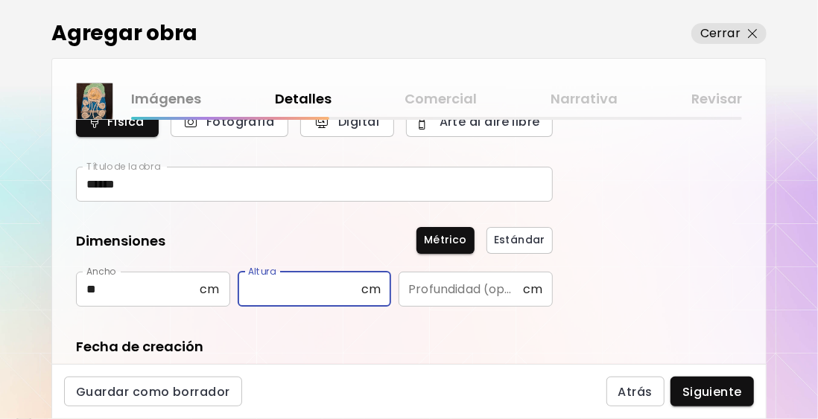
click at [254, 294] on input "text" at bounding box center [300, 289] width 124 height 35
type input "**"
click at [415, 298] on input "text" at bounding box center [461, 289] width 124 height 35
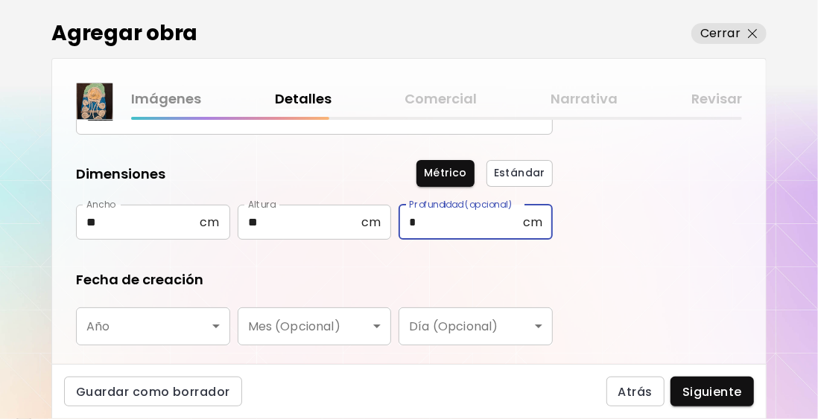
scroll to position [223, 0]
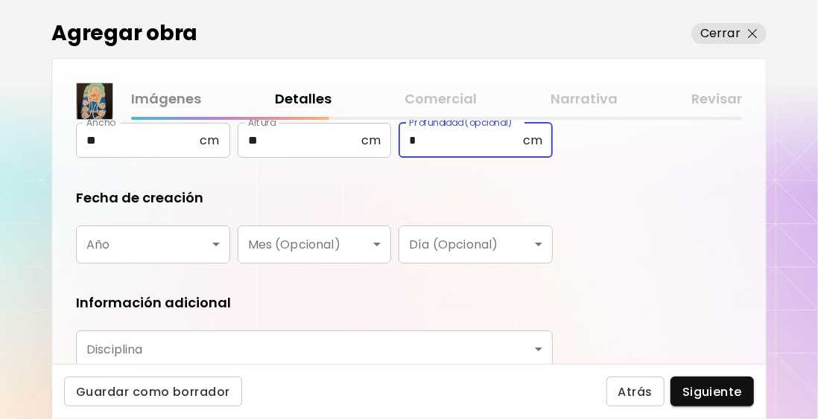
type input "*"
click at [101, 242] on body "0 3 Agregar obra Cerrar Imágenes Detalles Comercial Narrativa Revisar ¿Qué tipo…" at bounding box center [409, 209] width 818 height 419
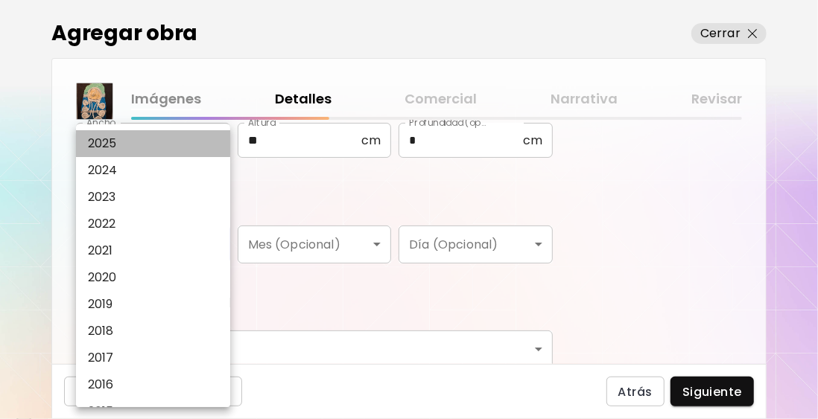
click at [143, 145] on li "2025" at bounding box center [157, 143] width 162 height 27
type input "****"
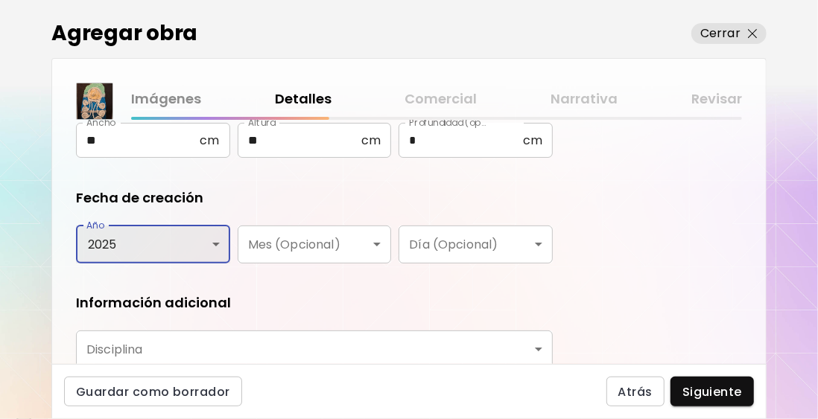
scroll to position [343, 0]
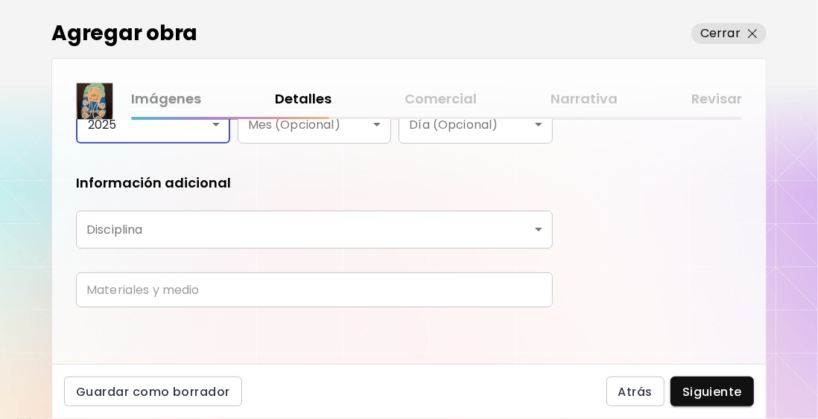
click at [95, 231] on body "0 3 Agregar obra Cerrar Imágenes Detalles Comercial Narrativa Revisar ¿Qué tipo…" at bounding box center [409, 209] width 818 height 419
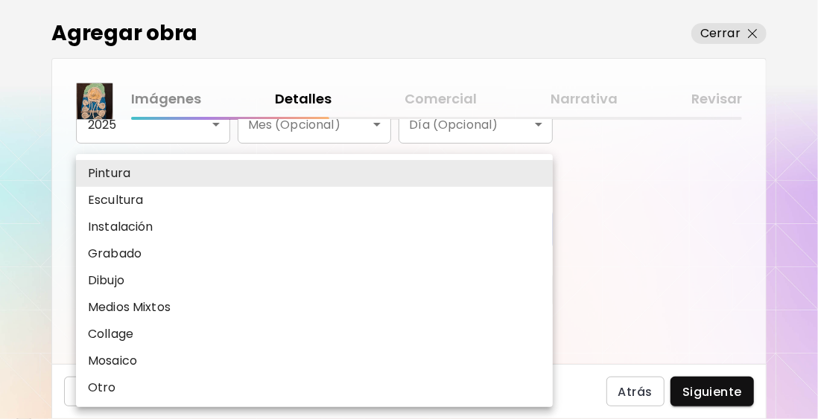
click at [136, 308] on p "Medios Mixtos" at bounding box center [129, 308] width 83 height 18
type input "**********"
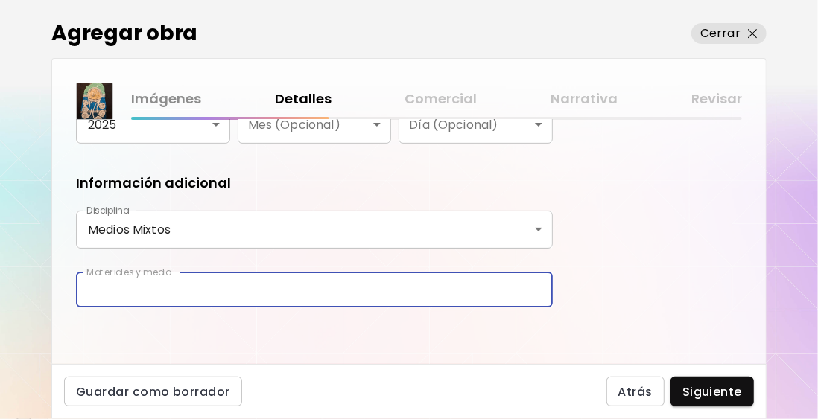
click at [150, 294] on input "text" at bounding box center [314, 290] width 477 height 35
click at [266, 329] on div "**********" at bounding box center [409, 242] width 714 height 244
click at [191, 290] on input "**********" at bounding box center [314, 290] width 477 height 35
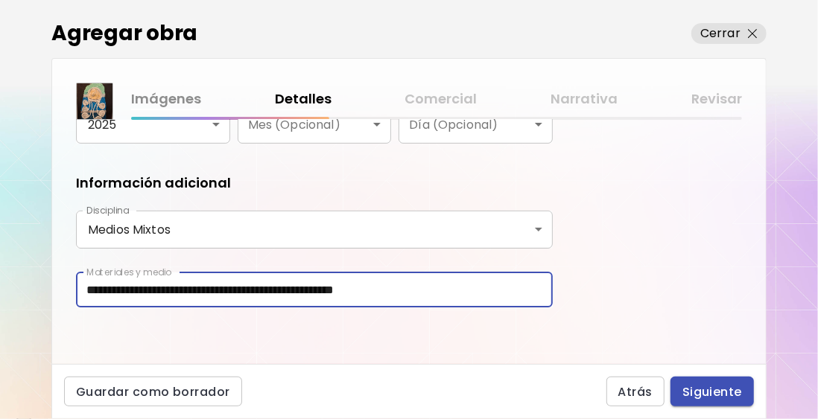
type input "**********"
click at [720, 386] on span "Siguiente" at bounding box center [712, 392] width 60 height 16
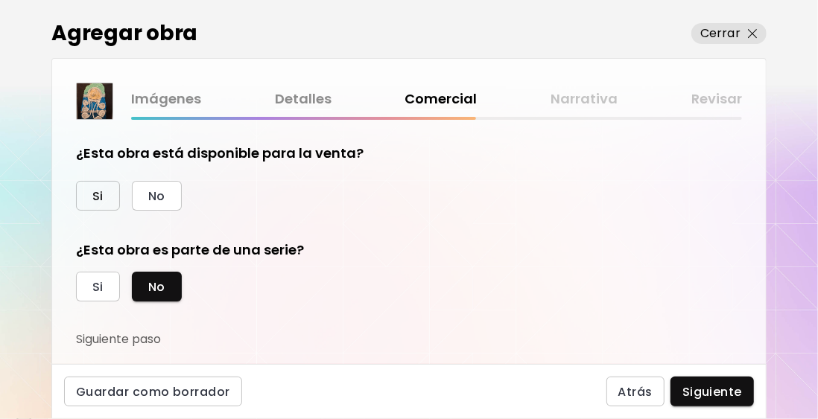
click at [95, 197] on span "Si" at bounding box center [97, 196] width 11 height 16
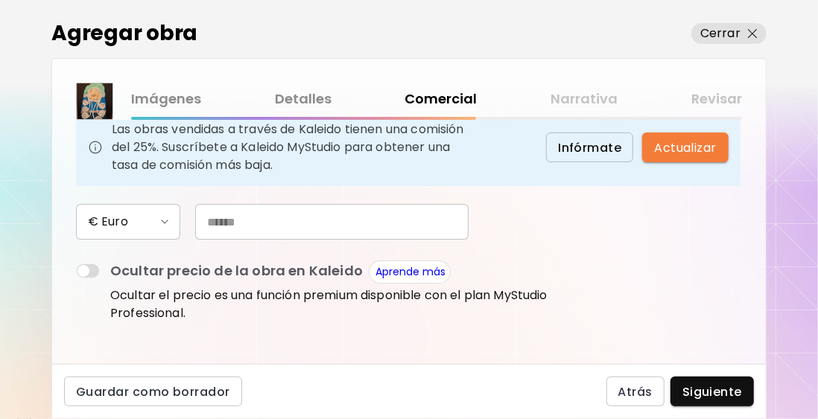
scroll to position [149, 0]
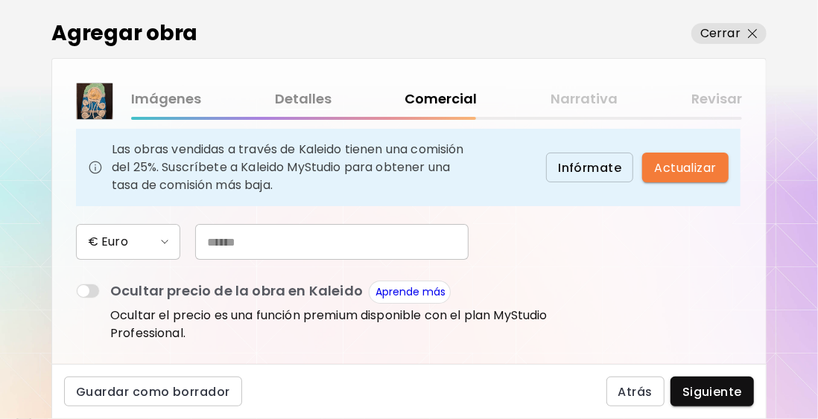
click at [220, 241] on input "text" at bounding box center [331, 242] width 273 height 36
type input "***"
click at [662, 279] on div "¿Esta obra está disponible para la venta? Si No Precio de la obra Las obras ven…" at bounding box center [409, 242] width 714 height 244
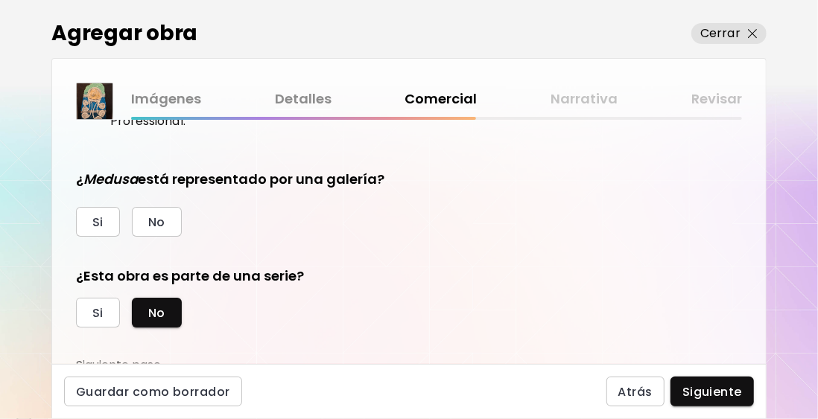
scroll to position [369, 0]
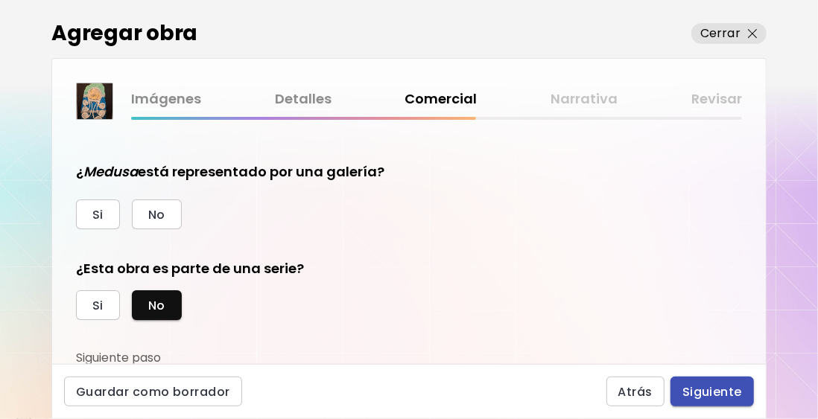
click at [710, 390] on span "Siguiente" at bounding box center [712, 392] width 60 height 16
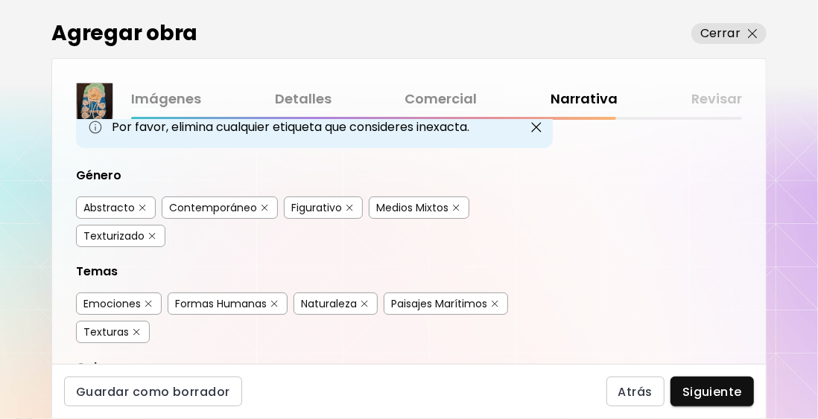
scroll to position [149, 0]
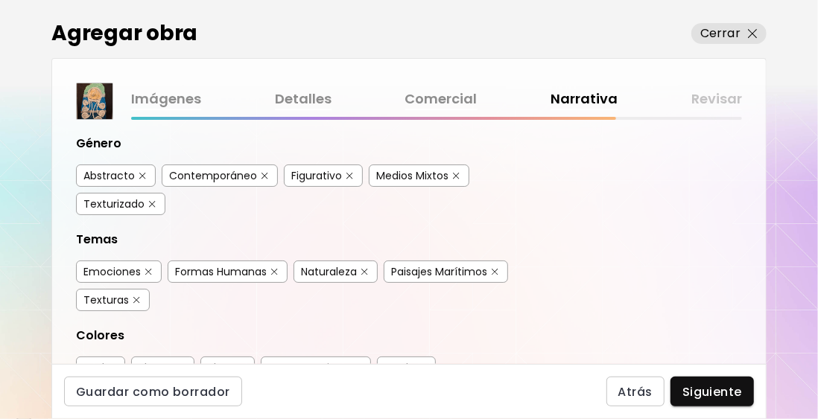
click at [121, 175] on div "Abstracto" at bounding box center [108, 175] width 51 height 15
click at [421, 169] on div "Medios Mixtos" at bounding box center [412, 175] width 72 height 15
click at [118, 264] on div "Emociones" at bounding box center [111, 271] width 57 height 15
click at [343, 270] on div "Naturaleza" at bounding box center [329, 271] width 56 height 15
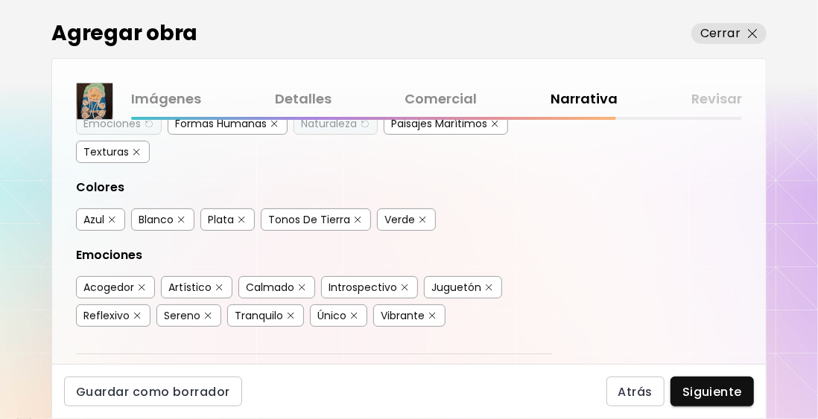
scroll to position [298, 0]
click at [102, 212] on div "Azul" at bounding box center [93, 219] width 21 height 15
click at [168, 213] on div "Blanco" at bounding box center [156, 219] width 35 height 15
click at [221, 212] on div "Plata" at bounding box center [221, 219] width 26 height 15
click at [114, 311] on div "Reflexivo" at bounding box center [106, 315] width 46 height 15
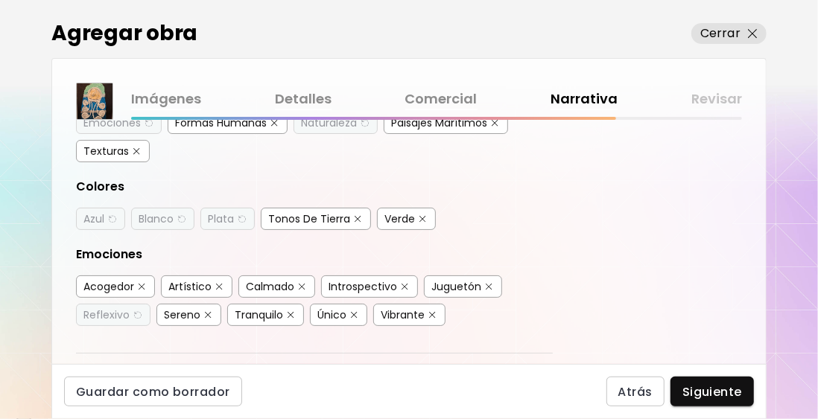
click at [367, 280] on div "Introspectivo" at bounding box center [363, 286] width 69 height 15
click at [263, 279] on div "Calmado" at bounding box center [270, 286] width 48 height 15
click at [188, 279] on div "Artístico" at bounding box center [189, 286] width 43 height 15
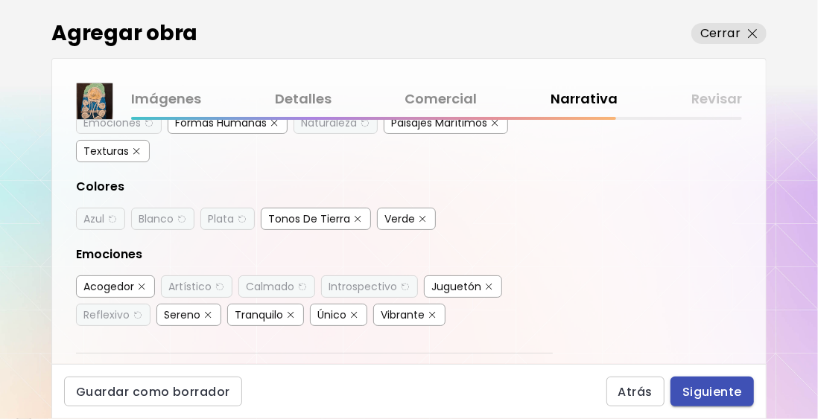
click at [723, 390] on span "Siguiente" at bounding box center [712, 392] width 60 height 16
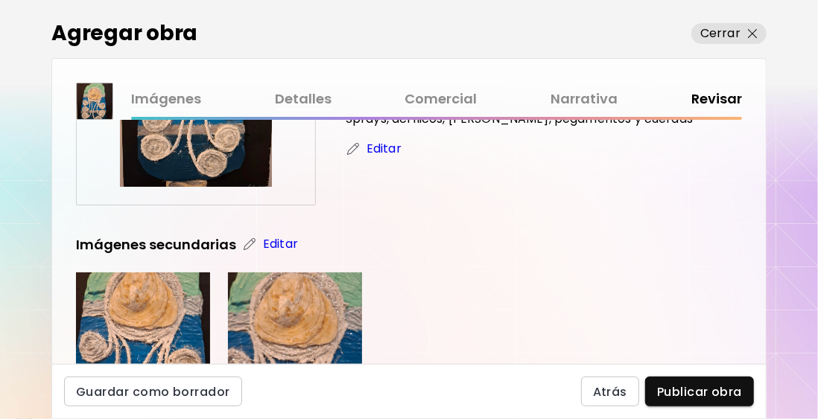
scroll to position [149, 0]
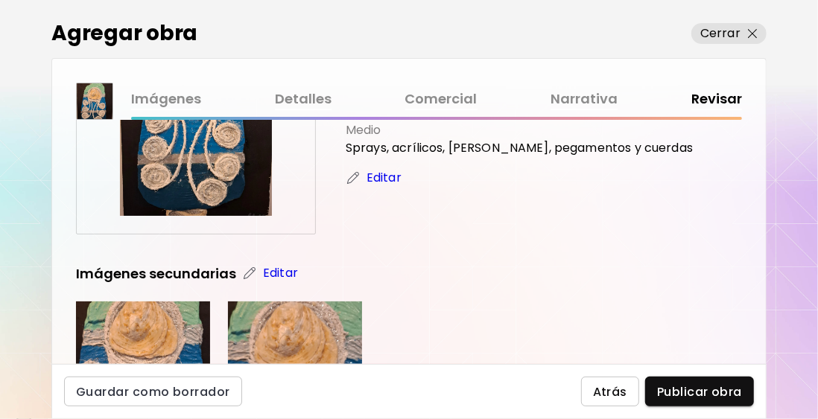
click at [593, 392] on button "Atrás" at bounding box center [610, 392] width 58 height 30
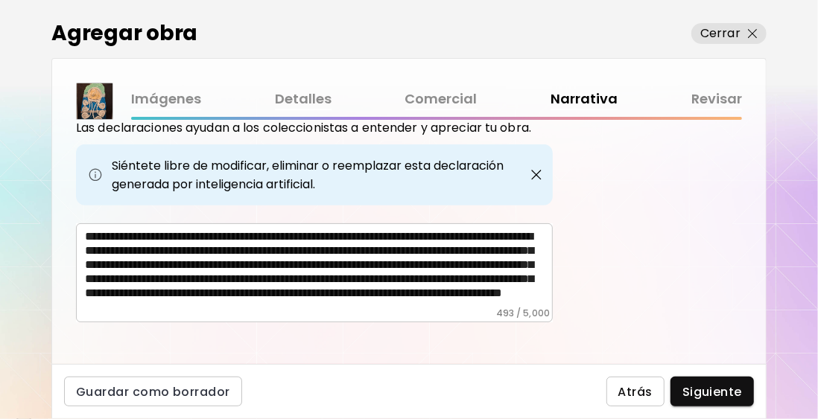
scroll to position [36, 0]
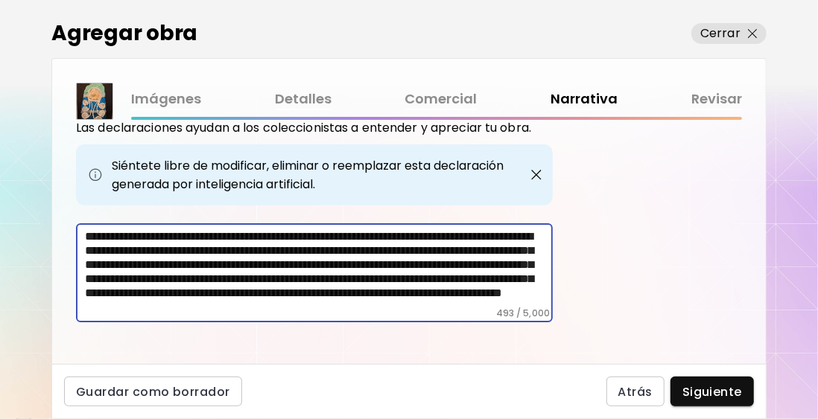
drag, startPoint x: 243, startPoint y: 242, endPoint x: 227, endPoint y: 244, distance: 15.7
click at [227, 244] on textarea "**********" at bounding box center [319, 268] width 468 height 78
click at [352, 248] on textarea "**********" at bounding box center [319, 268] width 468 height 78
drag, startPoint x: 163, startPoint y: 291, endPoint x: 74, endPoint y: 218, distance: 115.0
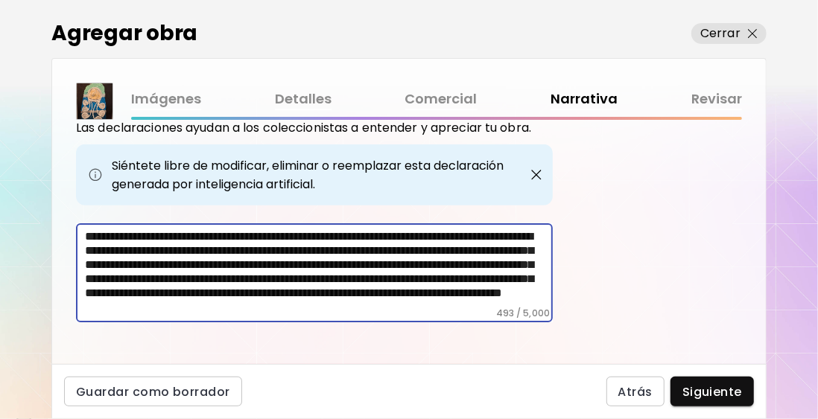
click at [74, 218] on div "Etiquetas de la Obra Kaleido utiliza inteligencia artificial (IA) para generar …" at bounding box center [409, 242] width 714 height 244
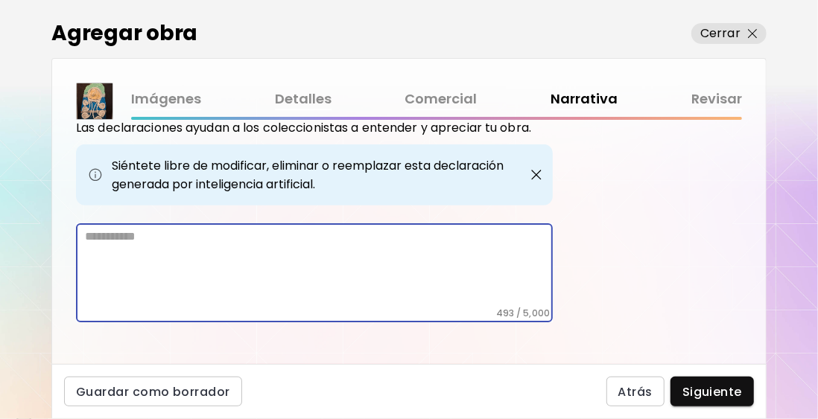
scroll to position [539, 0]
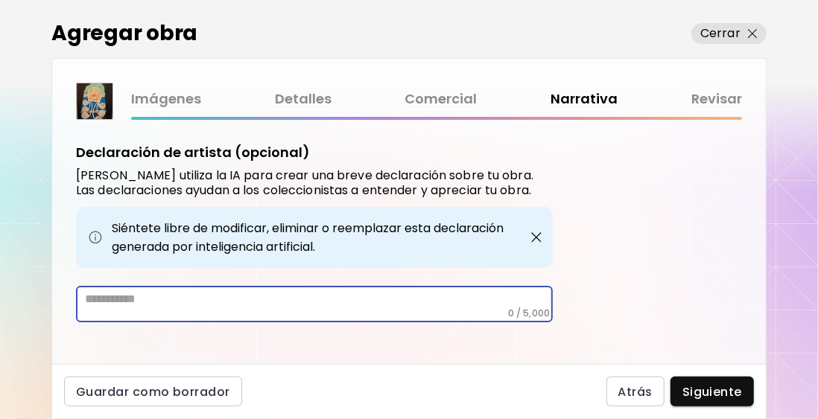
paste textarea "**********"
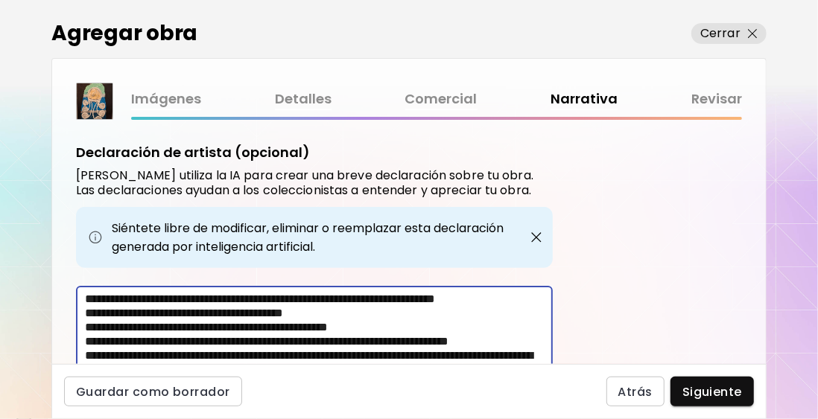
scroll to position [601, 0]
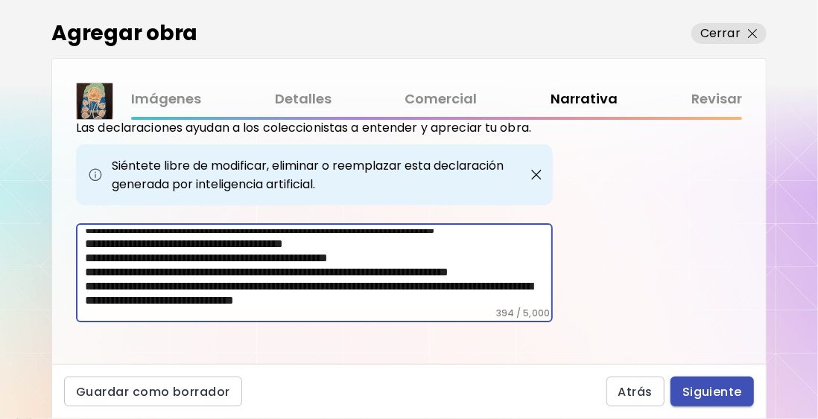
type textarea "**********"
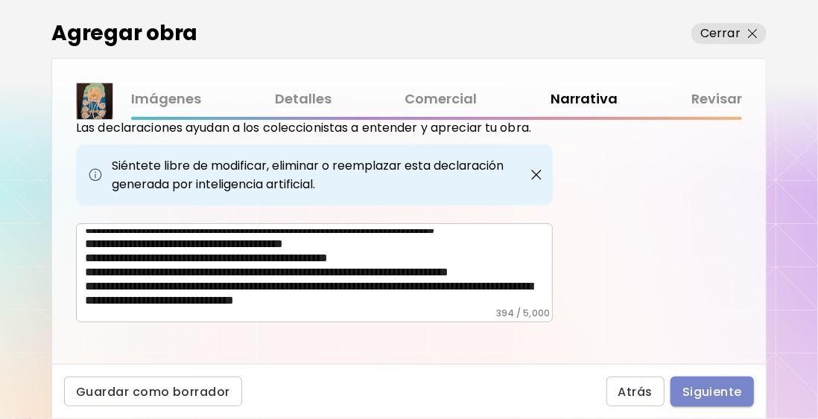
click at [709, 387] on span "Siguiente" at bounding box center [712, 392] width 60 height 16
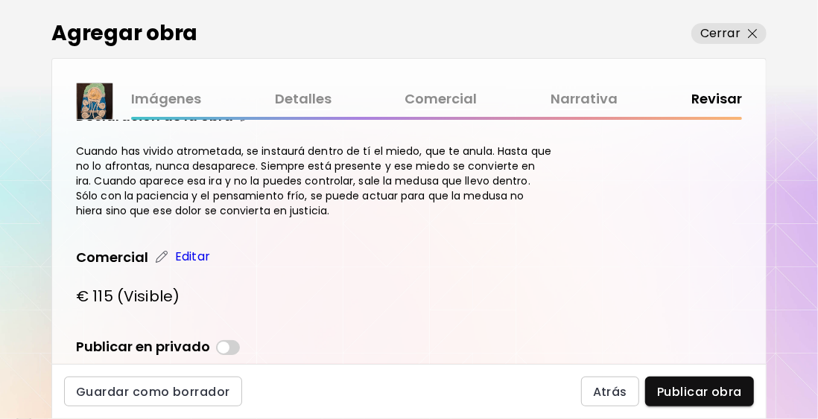
scroll to position [904, 0]
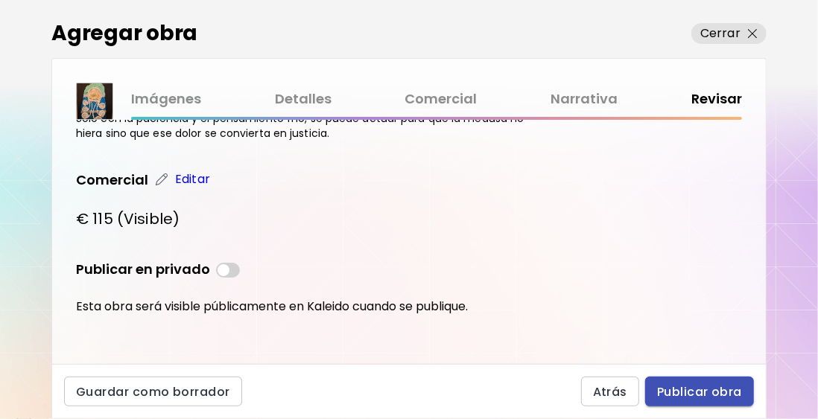
click at [711, 393] on span "Publicar obra" at bounding box center [699, 392] width 85 height 16
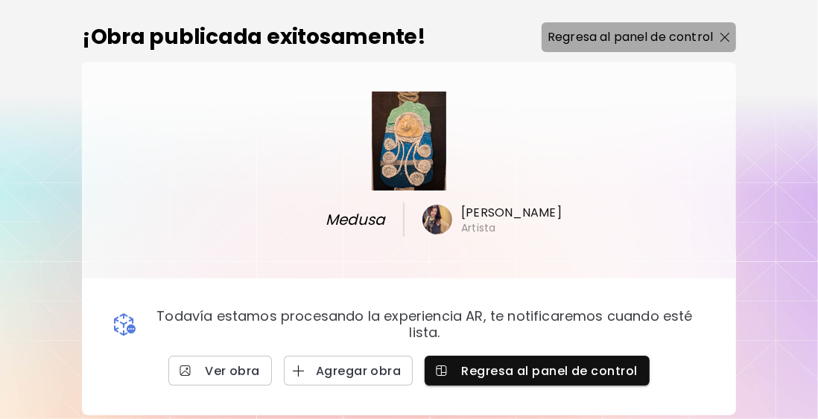
click at [682, 37] on p "Regresa al panel de control" at bounding box center [630, 37] width 165 height 18
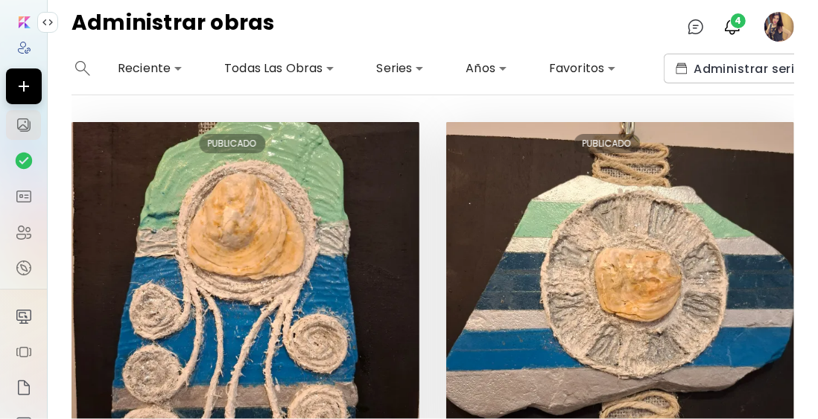
click at [773, 23] on image at bounding box center [779, 27] width 30 height 30
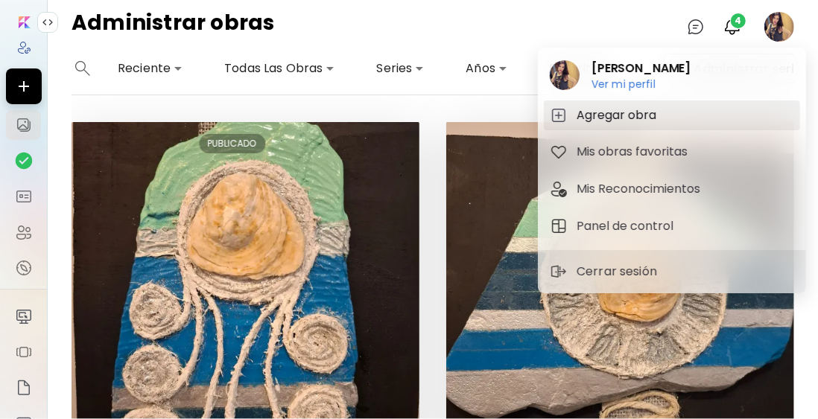
click at [627, 112] on h5 "Agregar obra" at bounding box center [619, 116] width 84 height 18
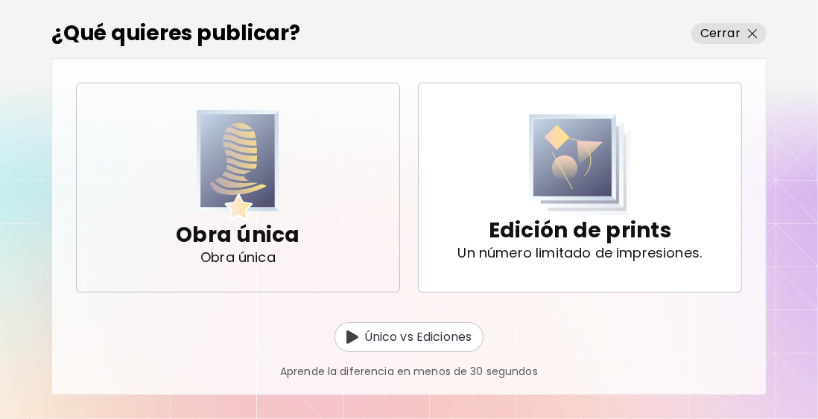
click at [256, 163] on img "button" at bounding box center [238, 165] width 83 height 111
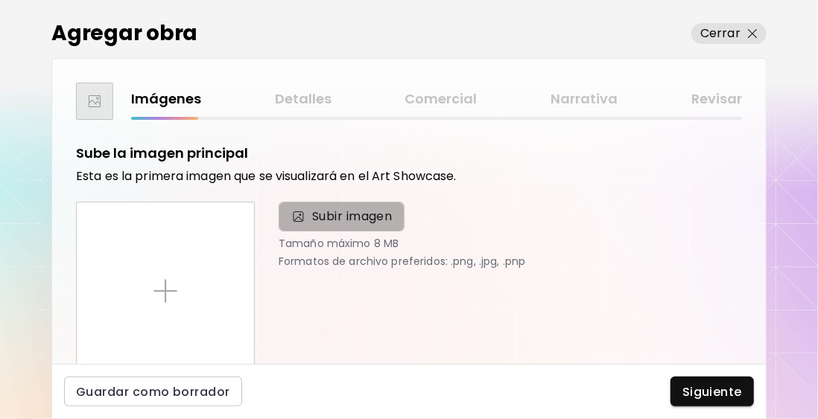
click at [334, 212] on span "Subir imagen" at bounding box center [352, 217] width 80 height 18
click at [0, 0] on input "Subir imagen" at bounding box center [0, 0] width 0 height 0
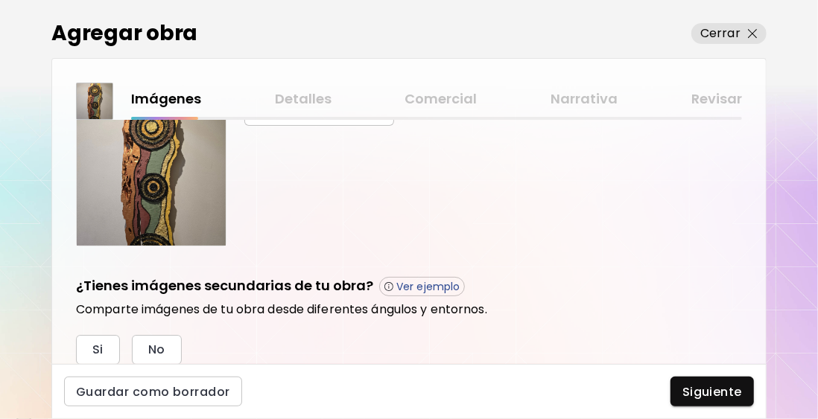
scroll to position [447, 0]
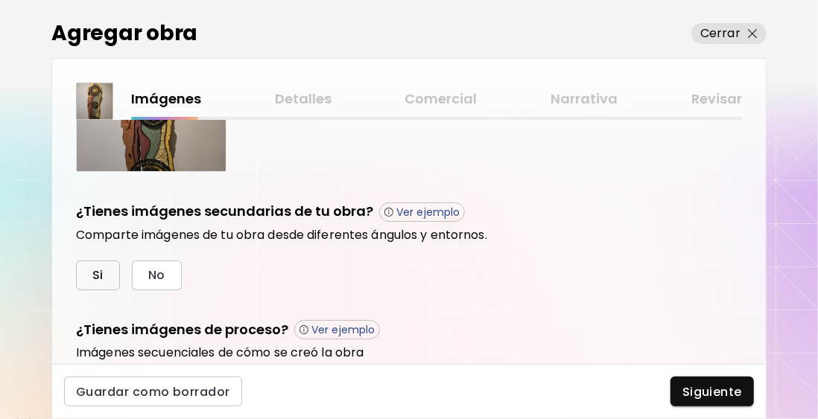
click at [100, 264] on button "Si" at bounding box center [98, 276] width 44 height 30
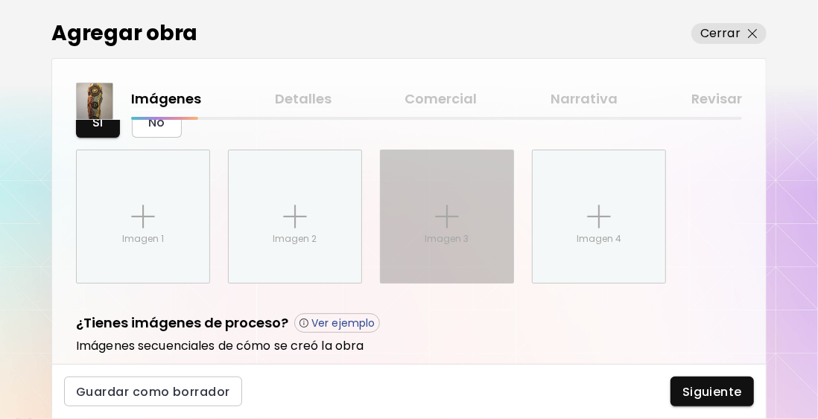
scroll to position [628, 0]
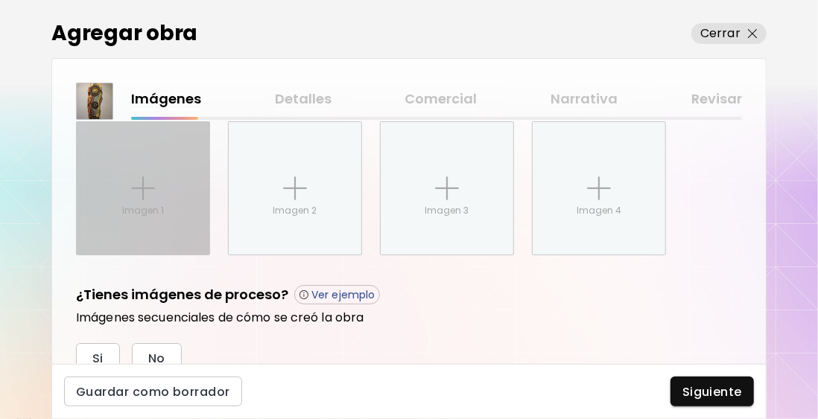
click at [164, 195] on div "Imagen 1" at bounding box center [143, 188] width 133 height 133
click at [0, 0] on input "Imagen 1" at bounding box center [0, 0] width 0 height 0
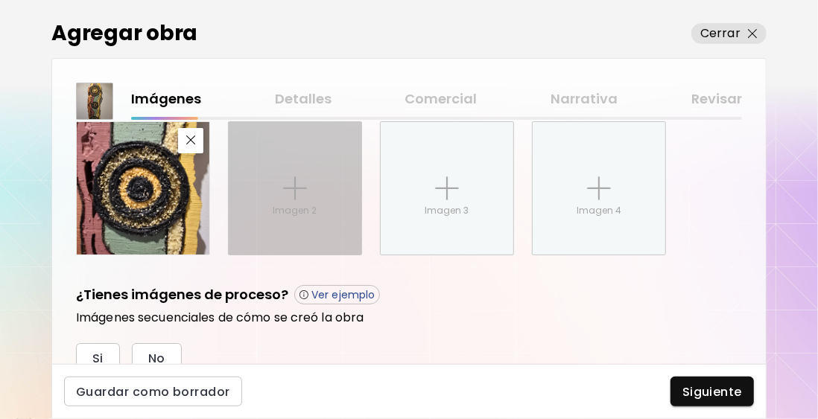
click at [283, 184] on img at bounding box center [295, 189] width 24 height 24
click at [0, 0] on input "Imagen 2" at bounding box center [0, 0] width 0 height 0
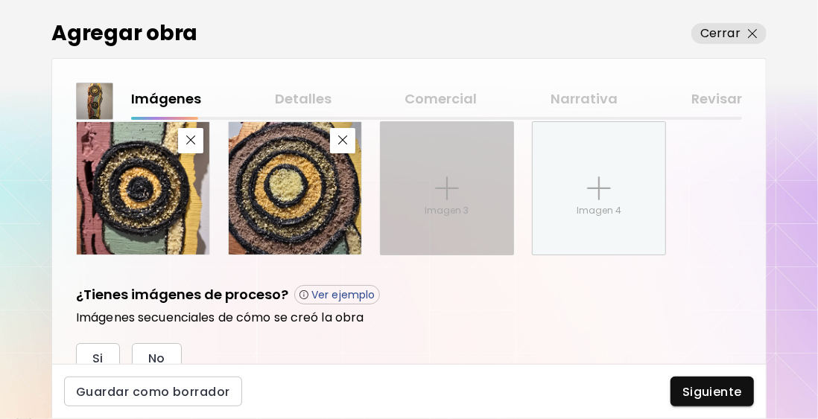
click at [450, 180] on img at bounding box center [447, 189] width 24 height 24
click at [0, 0] on input "Imagen 3" at bounding box center [0, 0] width 0 height 0
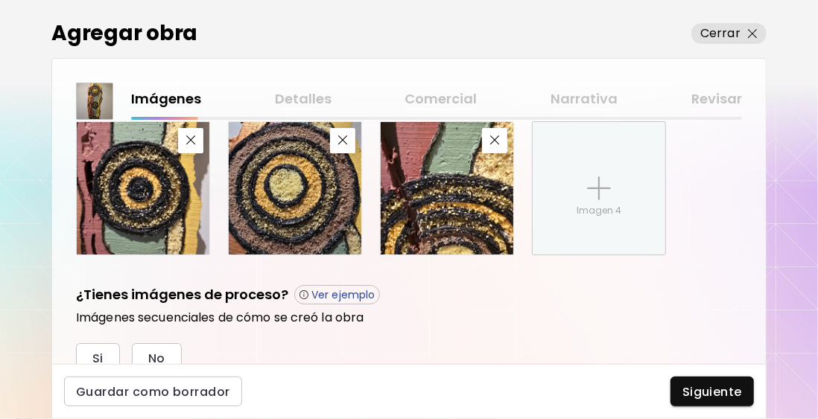
scroll to position [687, 0]
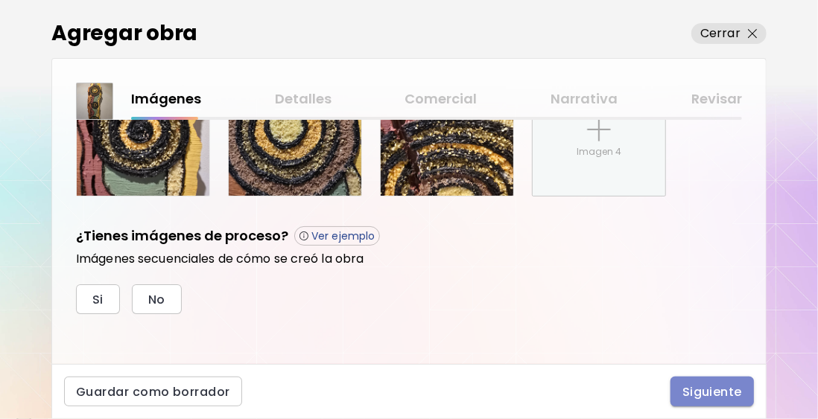
click at [705, 391] on span "Siguiente" at bounding box center [712, 392] width 60 height 16
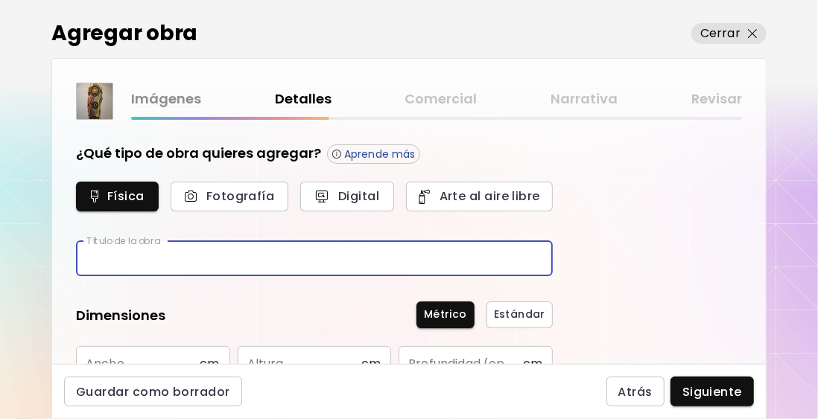
click at [189, 259] on input "text" at bounding box center [314, 258] width 477 height 35
paste input "**********"
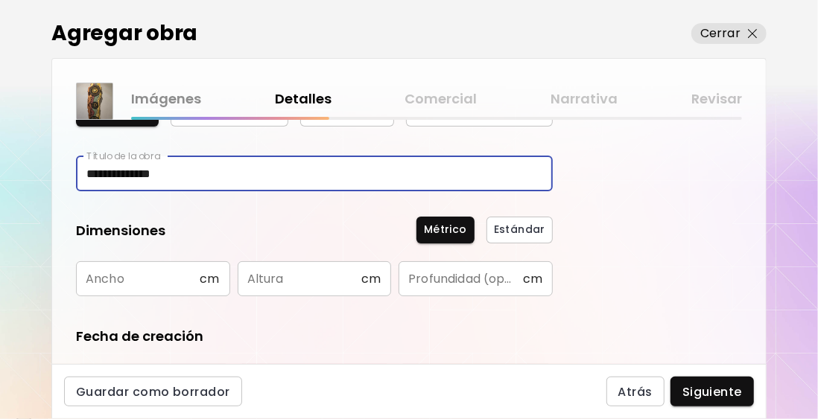
scroll to position [149, 0]
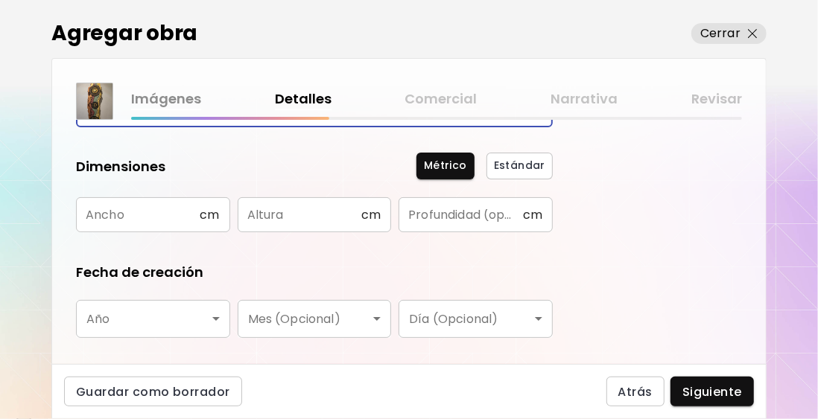
type input "**********"
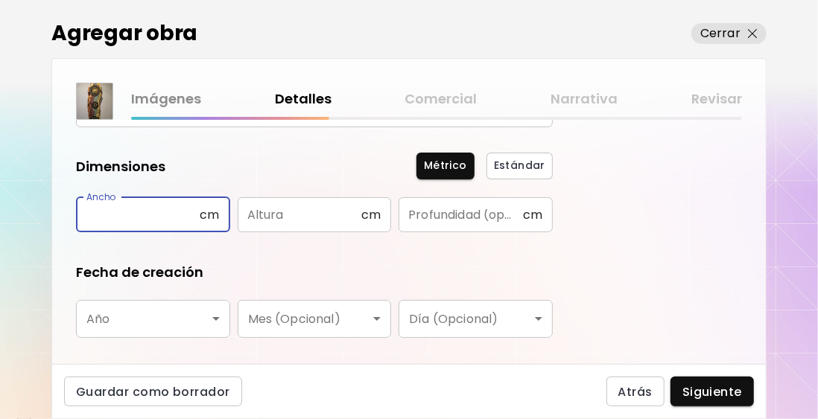
click at [107, 216] on input "text" at bounding box center [138, 214] width 124 height 35
type input "**"
click at [270, 211] on input "text" at bounding box center [300, 214] width 124 height 35
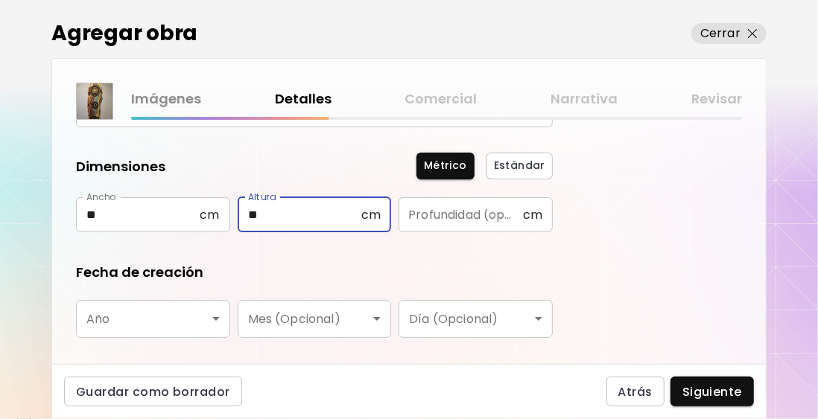
type input "**"
click at [446, 216] on input "text" at bounding box center [461, 214] width 124 height 35
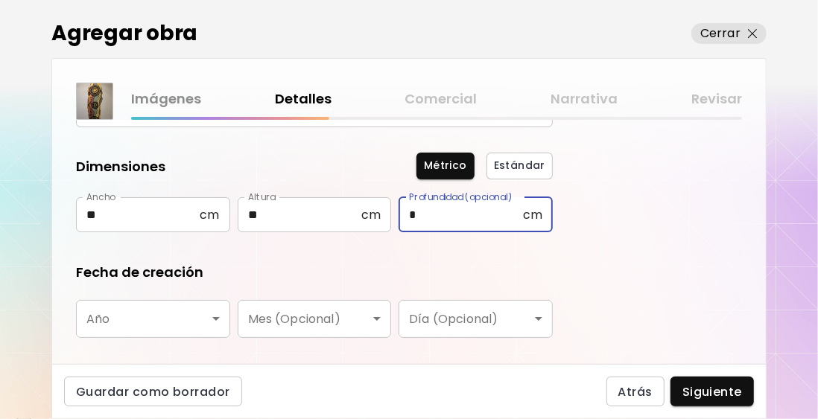
type input "*"
click at [189, 324] on body "**********" at bounding box center [409, 209] width 818 height 419
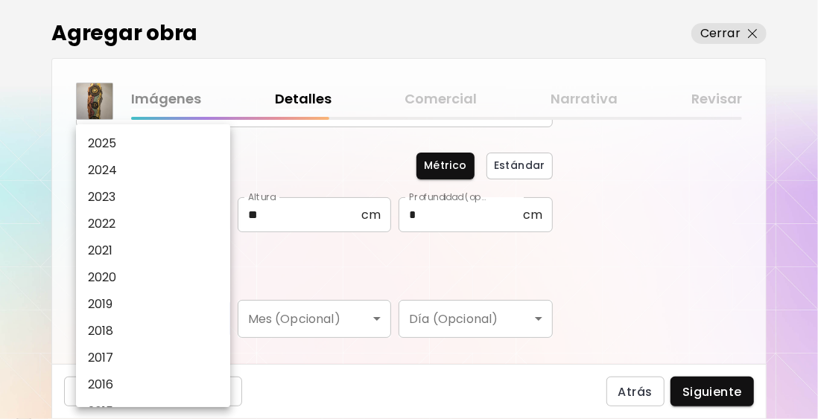
click at [153, 149] on li "2025" at bounding box center [157, 143] width 162 height 27
type input "****"
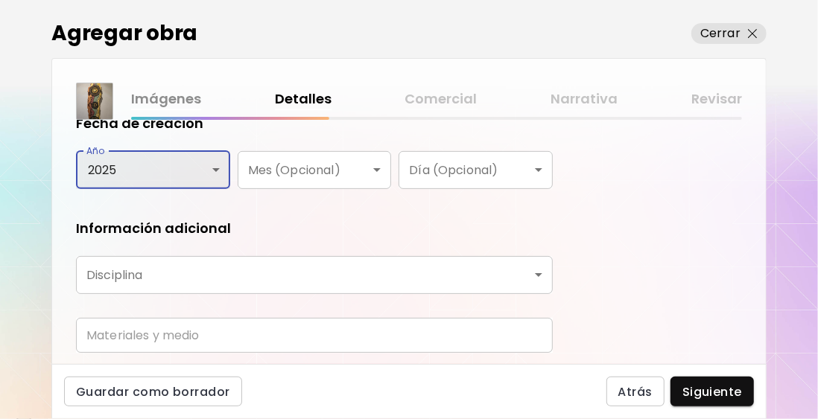
scroll to position [343, 0]
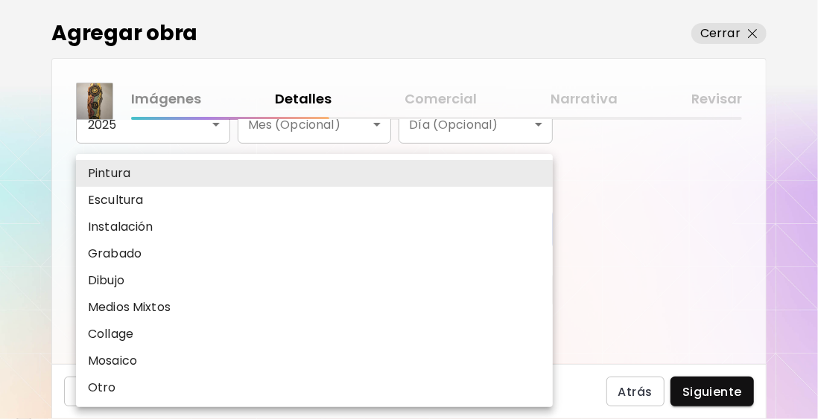
click at [148, 226] on body "**********" at bounding box center [409, 209] width 818 height 419
click at [148, 304] on p "Medios Mixtos" at bounding box center [129, 308] width 83 height 18
type input "**********"
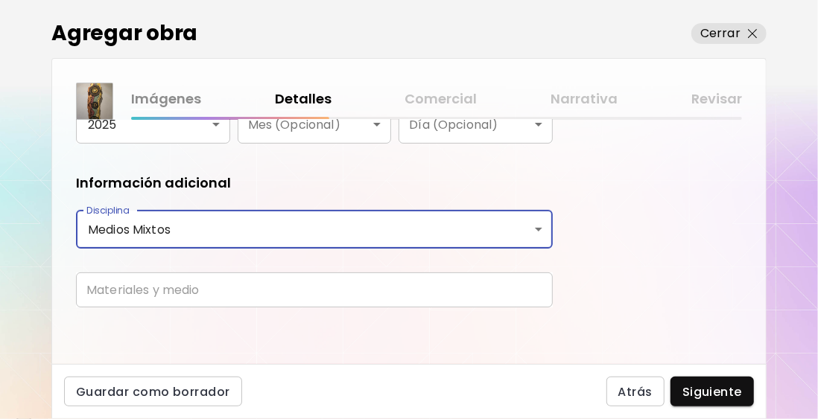
click at [135, 299] on input "text" at bounding box center [314, 290] width 477 height 35
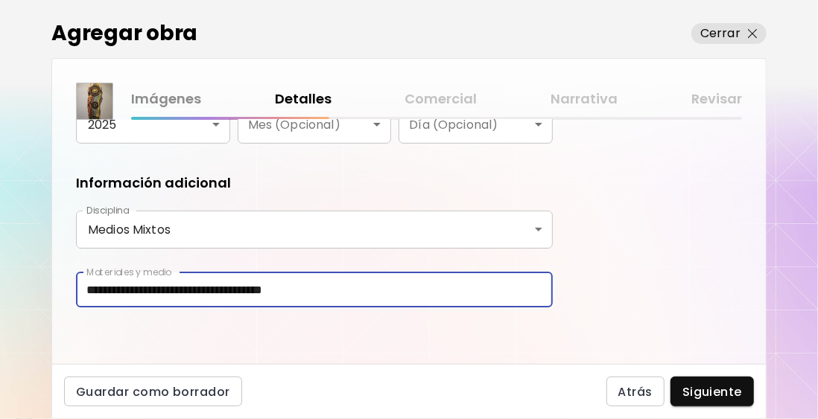
click at [180, 291] on input "**********" at bounding box center [314, 290] width 477 height 35
click at [270, 288] on input "**********" at bounding box center [314, 290] width 477 height 35
click at [264, 286] on input "**********" at bounding box center [314, 290] width 477 height 35
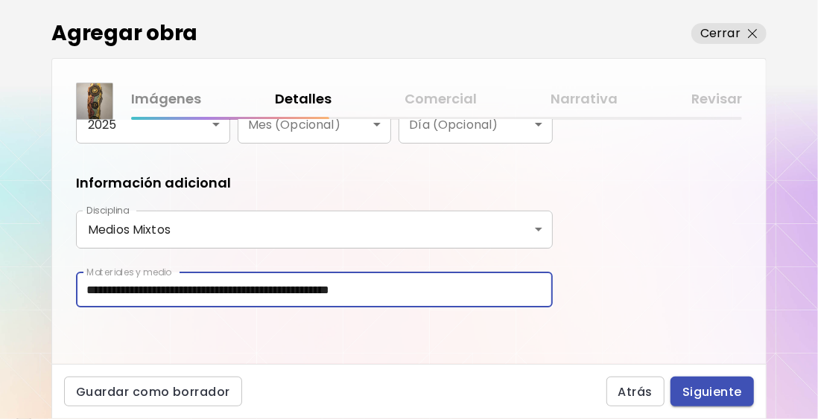
type input "**********"
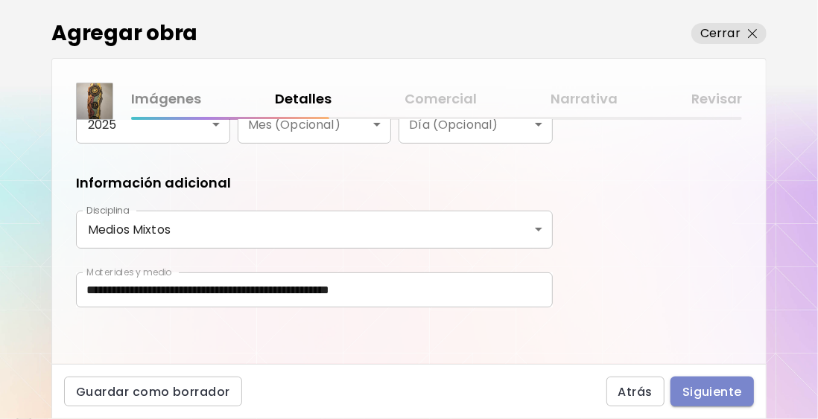
click at [719, 395] on span "Siguiente" at bounding box center [712, 392] width 60 height 16
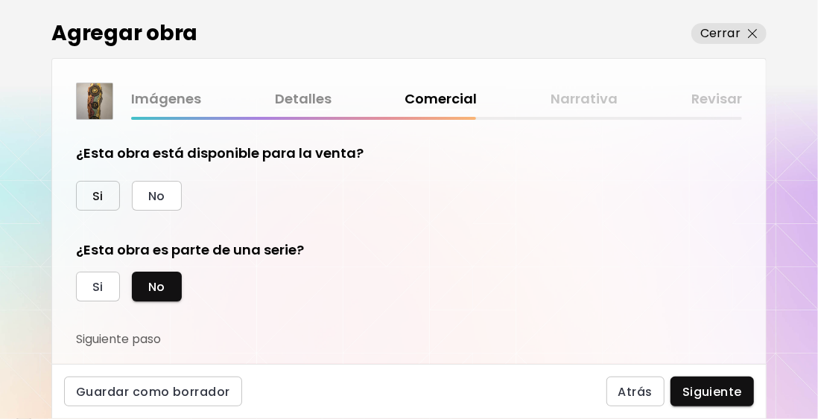
click at [111, 199] on button "Si" at bounding box center [98, 196] width 44 height 30
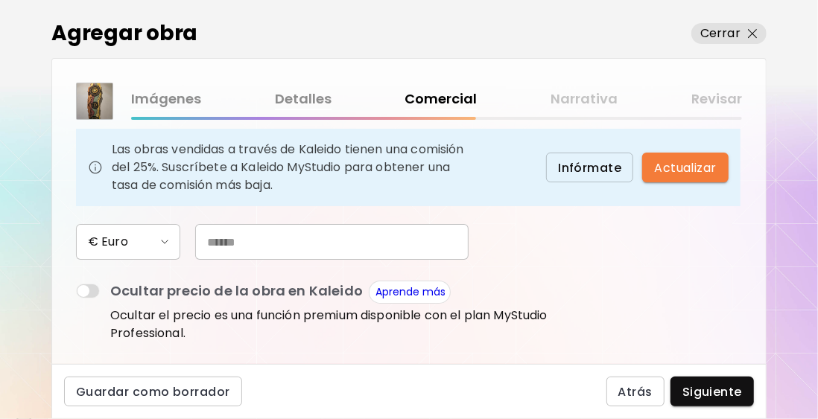
scroll to position [223, 0]
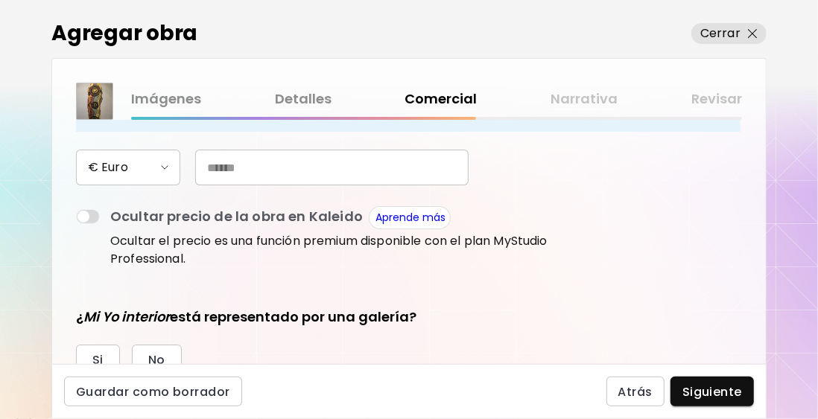
click at [230, 175] on input "text" at bounding box center [331, 168] width 273 height 36
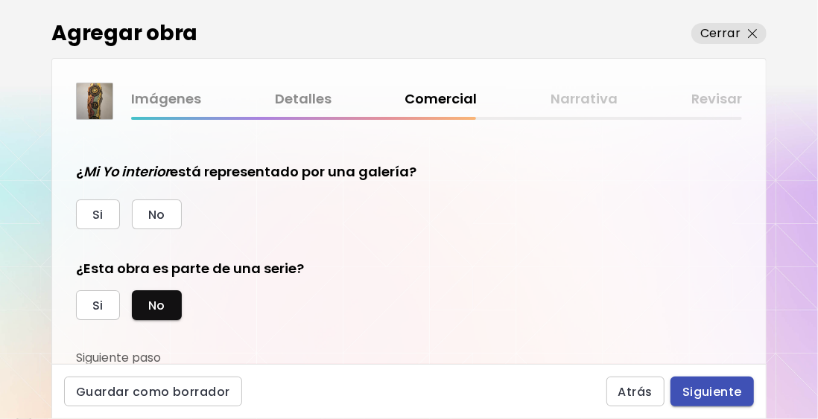
type input "***"
click at [707, 393] on span "Siguiente" at bounding box center [712, 392] width 60 height 16
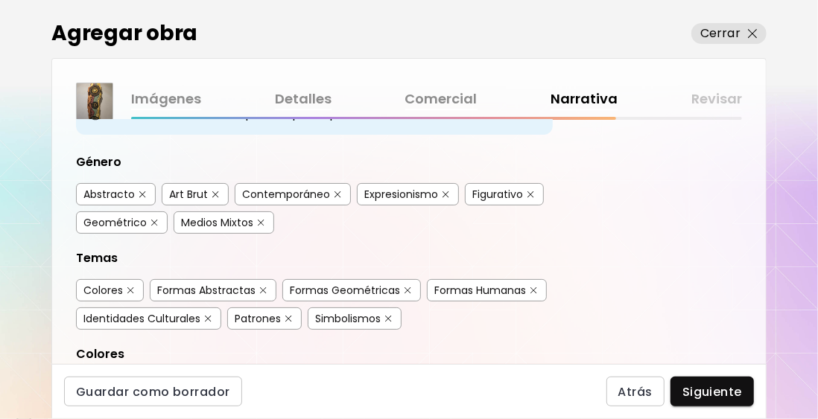
scroll to position [149, 0]
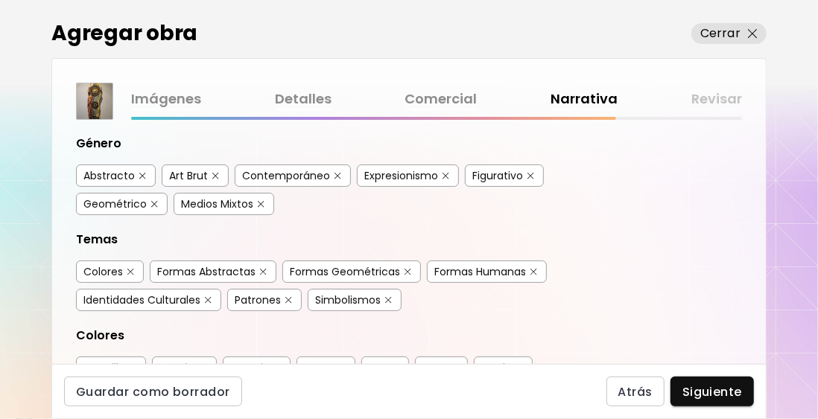
click at [119, 174] on div "Abstracto" at bounding box center [108, 175] width 51 height 15
click at [223, 201] on div "Medios Mixtos" at bounding box center [217, 204] width 72 height 15
click at [194, 270] on div "Formas Abstractas" at bounding box center [206, 271] width 98 height 15
click at [352, 265] on div "Formas Geométricas" at bounding box center [345, 271] width 110 height 15
click at [264, 267] on img "button" at bounding box center [263, 272] width 10 height 11
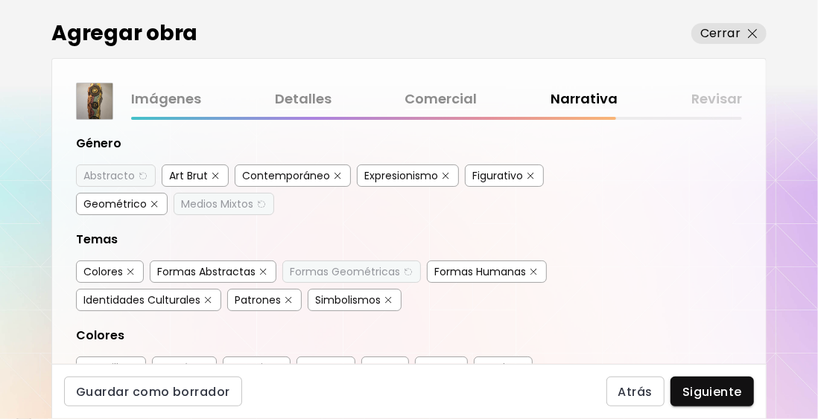
click at [117, 268] on div "Colores" at bounding box center [102, 271] width 39 height 15
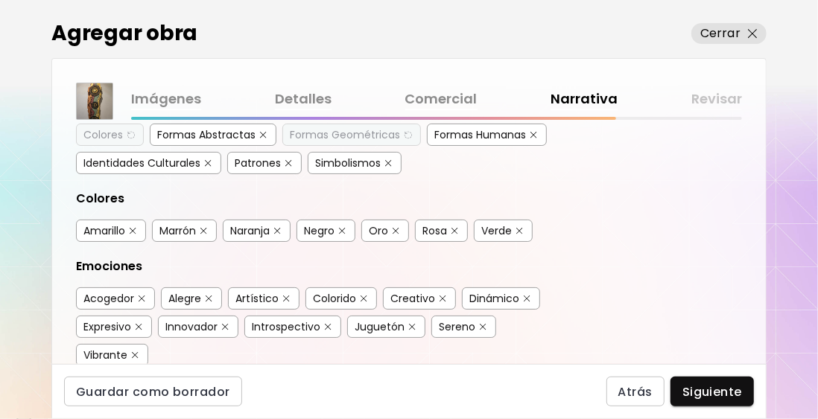
scroll to position [298, 0]
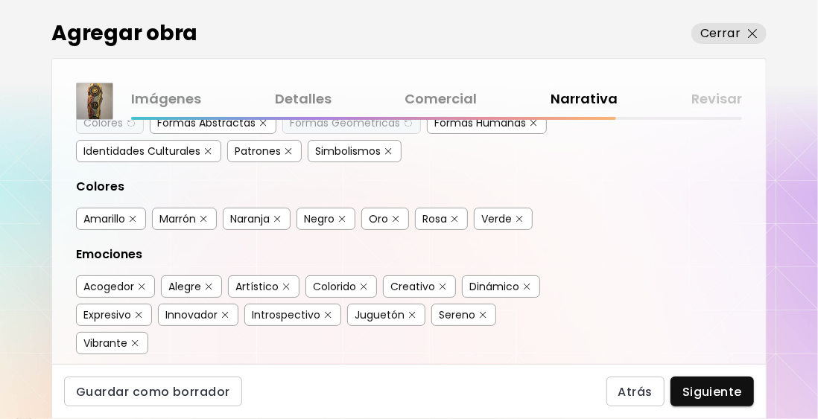
click at [120, 214] on div "Amarillo" at bounding box center [104, 219] width 42 height 15
click at [177, 212] on div "Marrón" at bounding box center [177, 219] width 37 height 15
click at [329, 212] on div "Negro" at bounding box center [319, 219] width 31 height 15
click at [387, 212] on div "Oro" at bounding box center [378, 219] width 19 height 15
drag, startPoint x: 487, startPoint y: 209, endPoint x: 389, endPoint y: 247, distance: 105.2
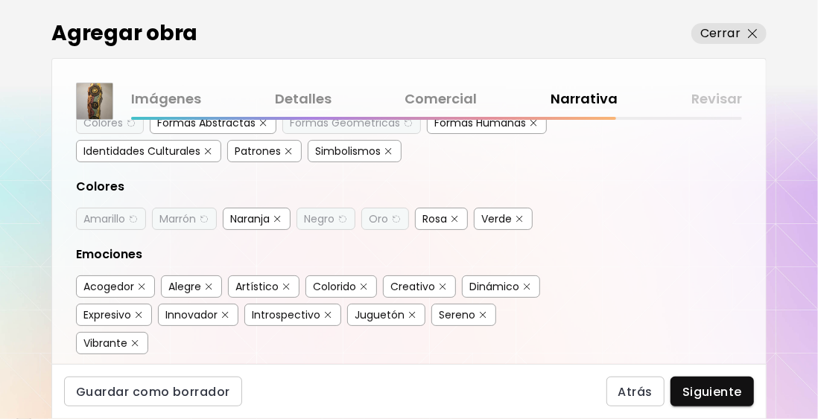
click at [487, 212] on div "Verde" at bounding box center [496, 219] width 31 height 15
click at [273, 279] on div "Artístico" at bounding box center [256, 286] width 43 height 15
click at [411, 279] on div "Creativo" at bounding box center [412, 286] width 45 height 15
click at [183, 308] on div "Innovador" at bounding box center [191, 315] width 52 height 15
click at [120, 336] on div "Vibrante" at bounding box center [105, 343] width 44 height 15
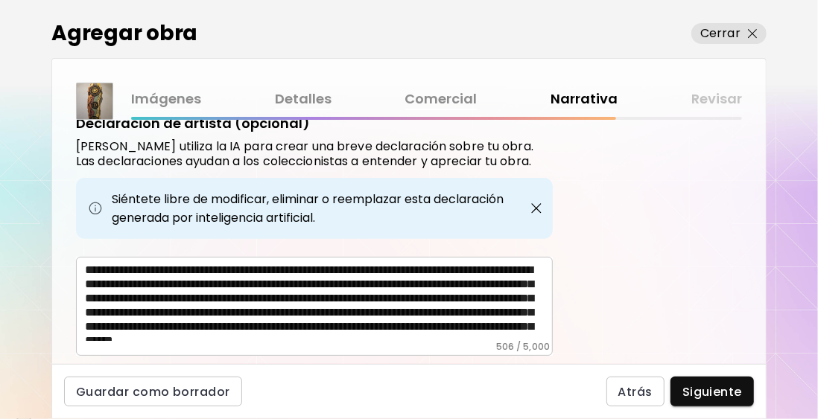
scroll to position [629, 0]
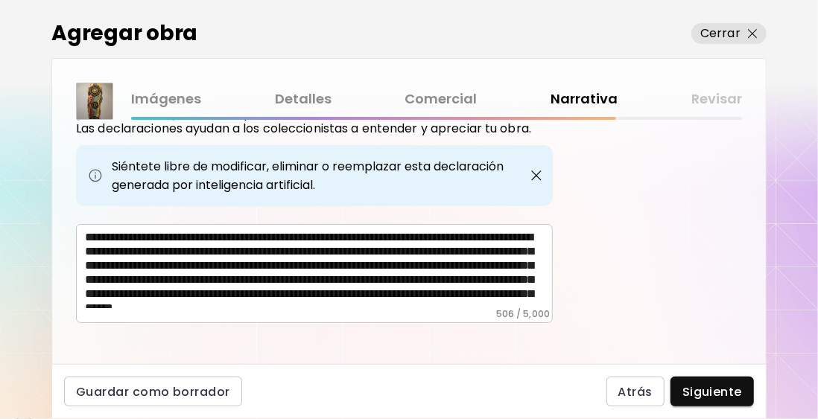
click at [443, 288] on textarea "**********" at bounding box center [319, 269] width 468 height 78
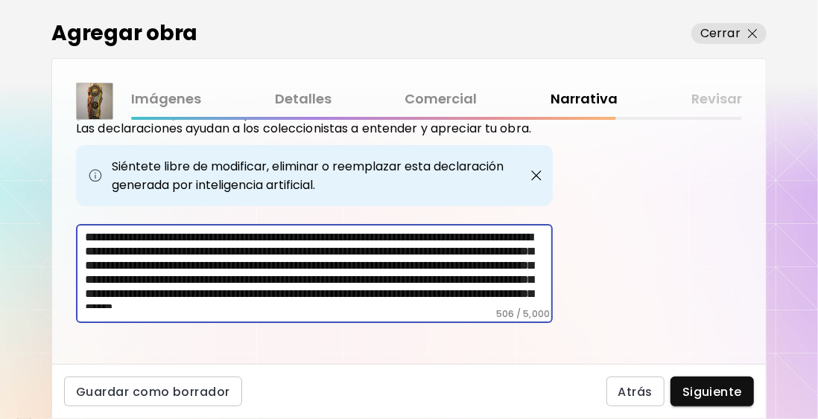
click at [443, 288] on textarea "**********" at bounding box center [319, 269] width 468 height 78
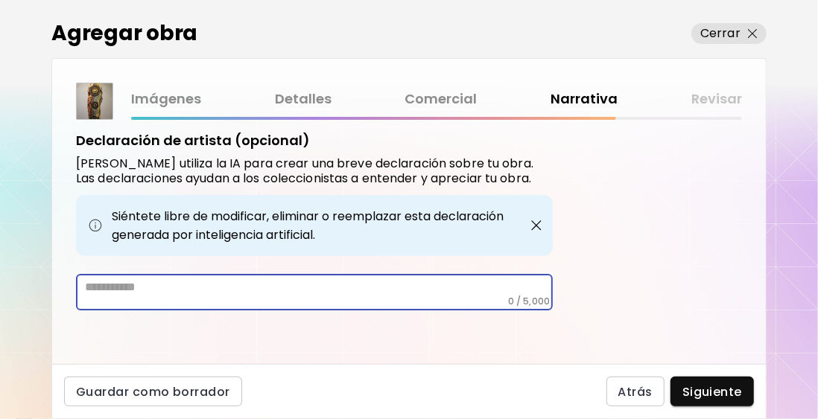
scroll to position [566, 0]
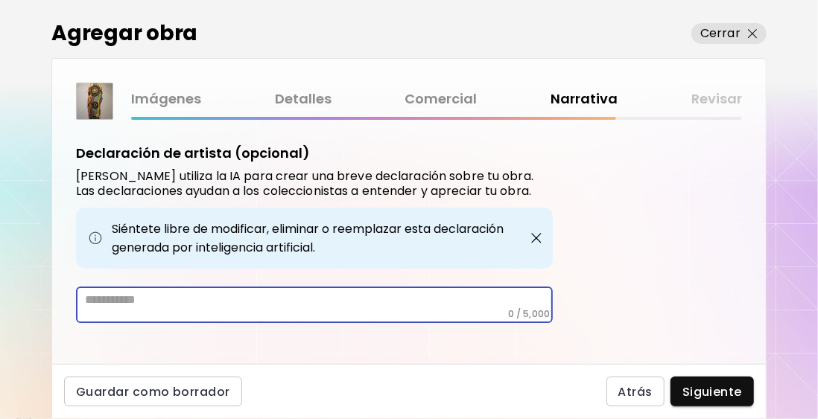
paste textarea "**********"
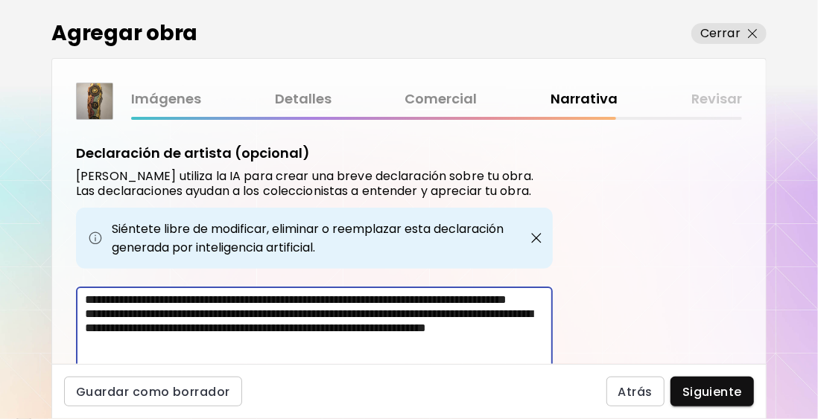
scroll to position [623, 0]
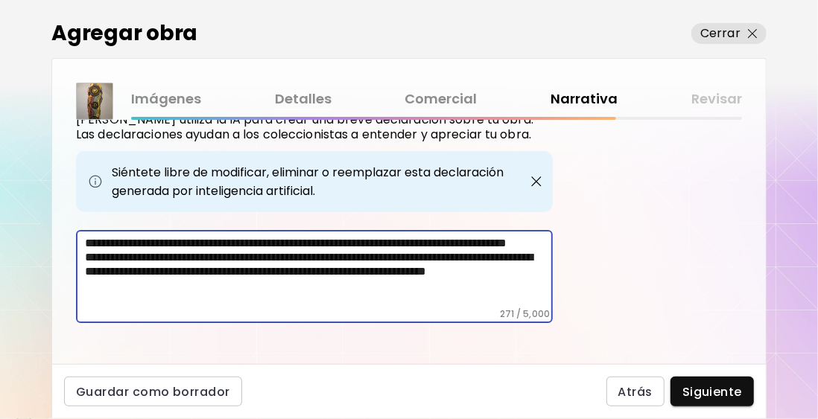
type textarea "**********"
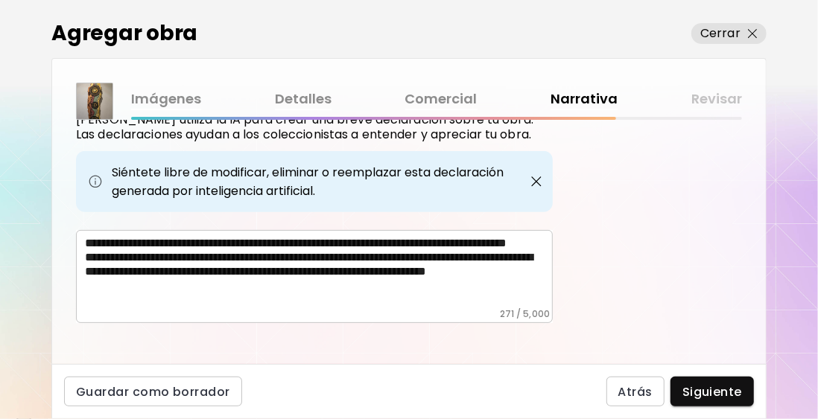
click at [358, 340] on div "Etiquetas de la Obra Kaleido utiliza inteligencia artificial (IA) para generar …" at bounding box center [409, 242] width 714 height 244
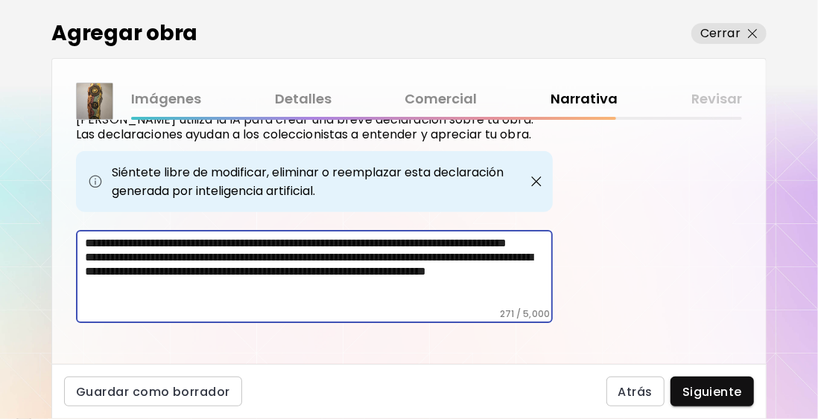
click at [305, 282] on textarea "**********" at bounding box center [319, 272] width 468 height 72
click at [299, 293] on textarea "**********" at bounding box center [319, 272] width 468 height 72
click at [722, 399] on span "Siguiente" at bounding box center [712, 392] width 60 height 16
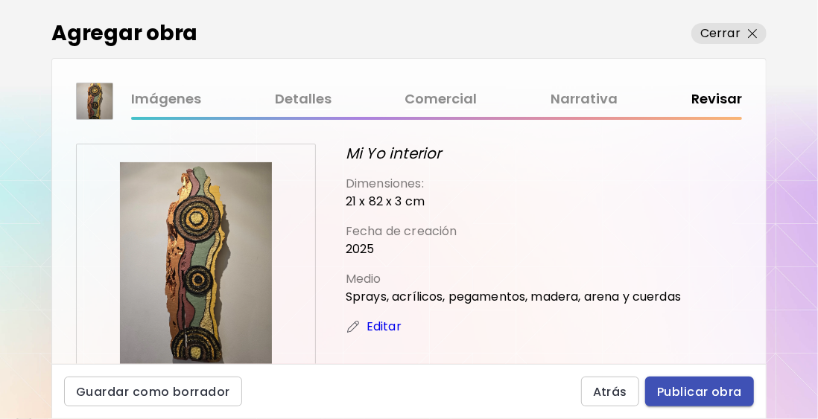
click at [697, 396] on span "Publicar obra" at bounding box center [699, 392] width 85 height 16
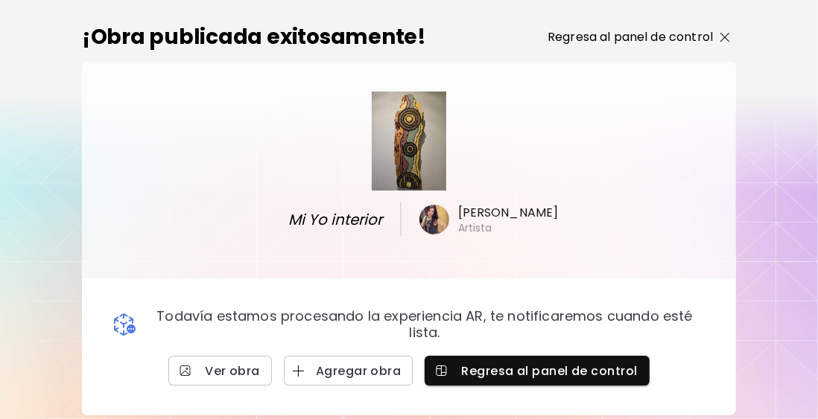
click at [671, 41] on p "Regresa al panel de control" at bounding box center [630, 37] width 165 height 18
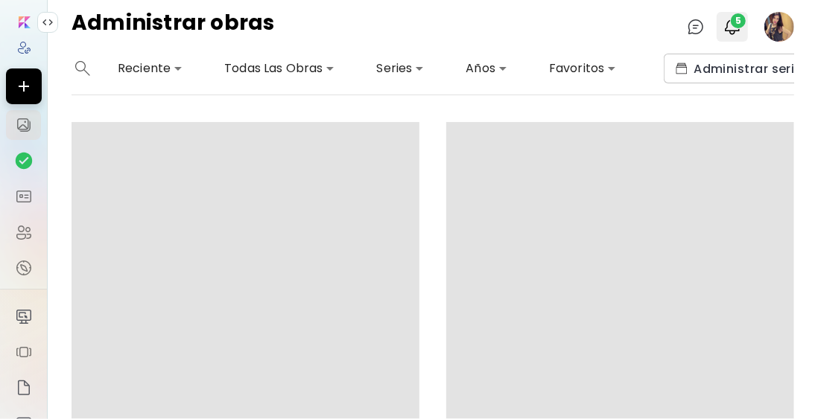
click at [738, 24] on span "5" at bounding box center [738, 20] width 15 height 15
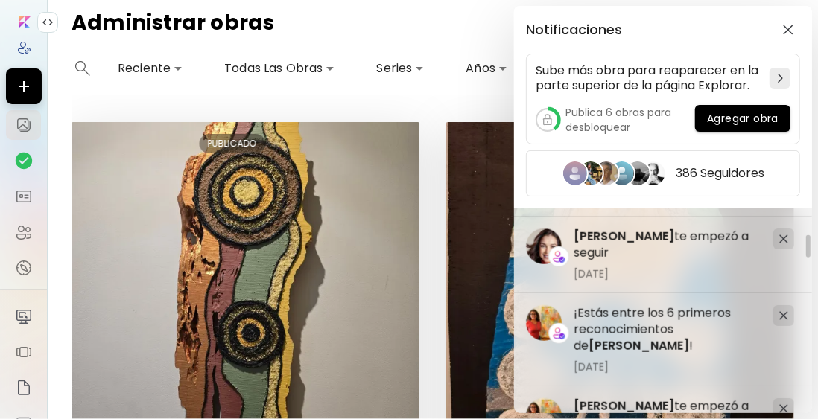
scroll to position [894, 0]
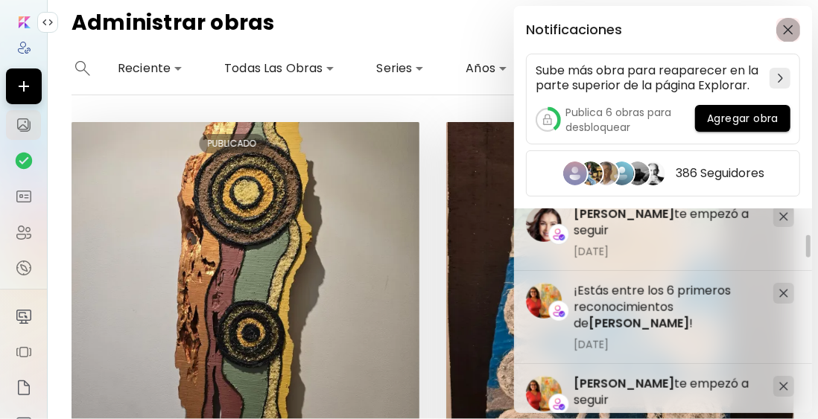
click at [793, 25] on span "button" at bounding box center [788, 30] width 16 height 10
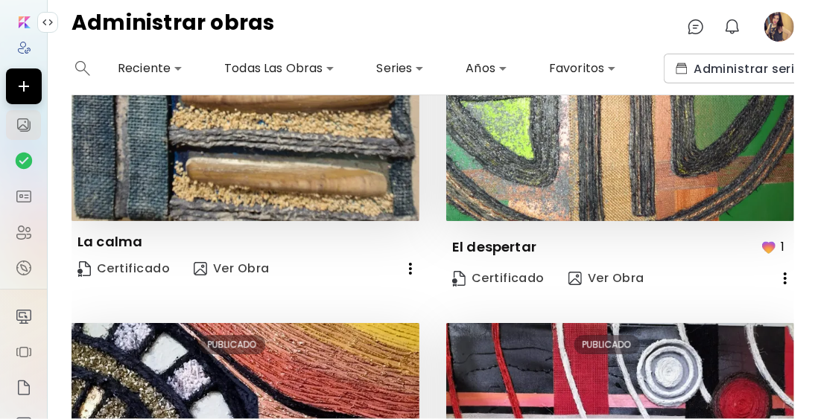
scroll to position [2308, 0]
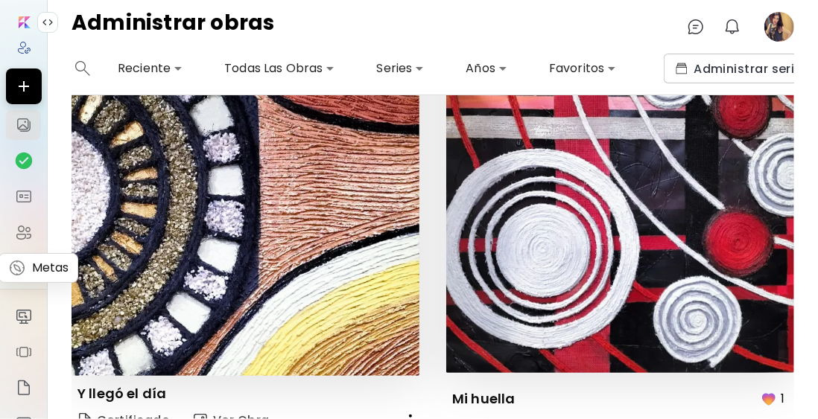
click at [19, 270] on img at bounding box center [24, 268] width 18 height 18
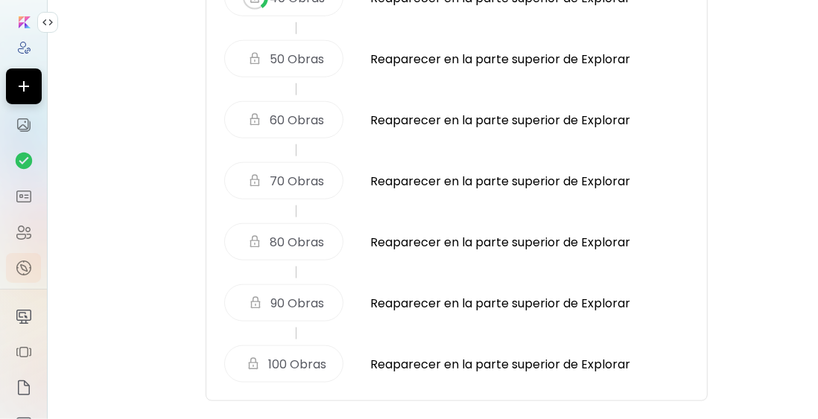
scroll to position [792, 0]
click at [18, 229] on img at bounding box center [24, 232] width 18 height 18
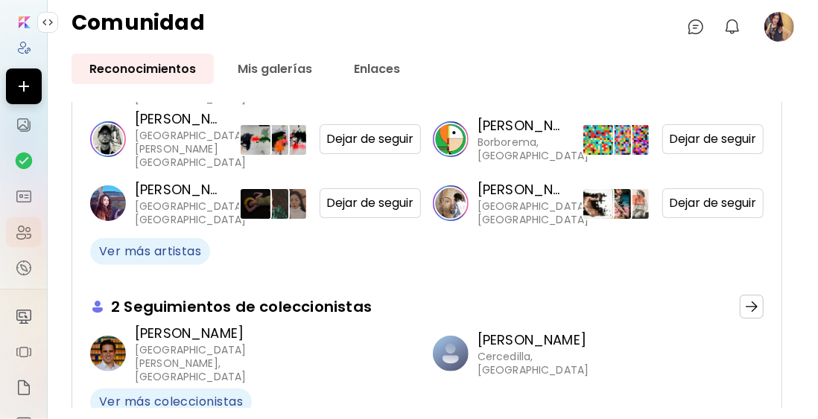
scroll to position [364, 0]
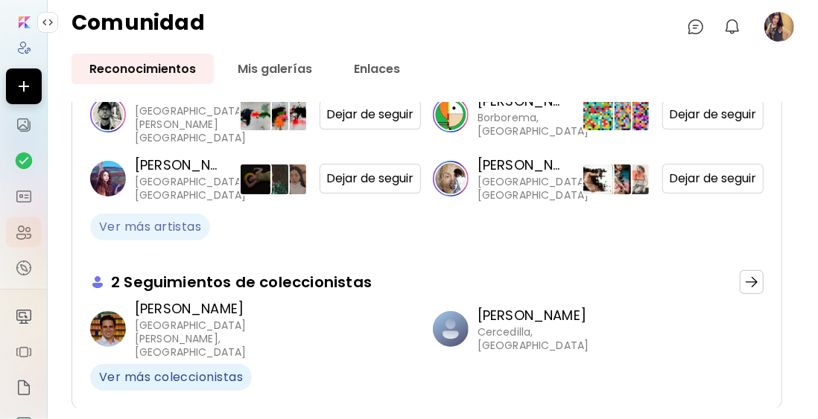
click at [152, 225] on span "Ver más artistas" at bounding box center [150, 227] width 102 height 16
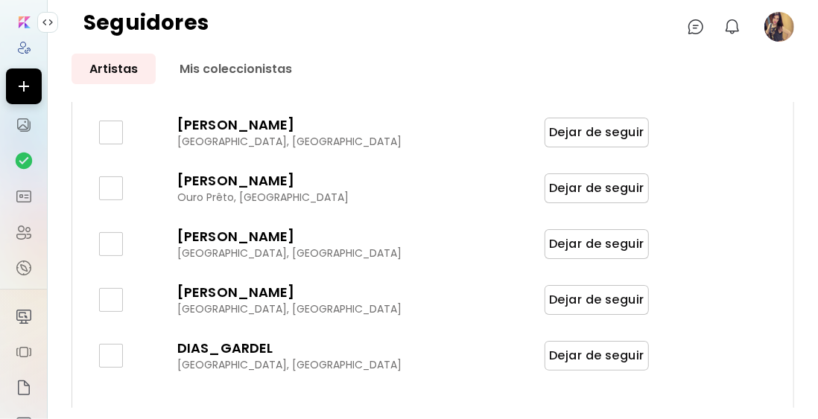
scroll to position [2363, 0]
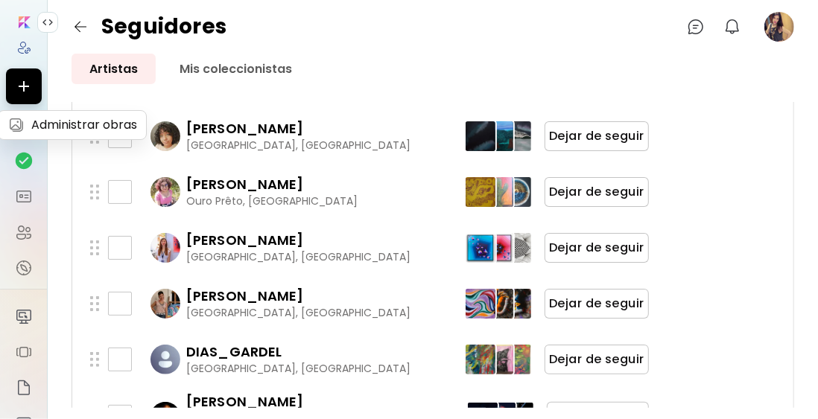
click at [25, 130] on img at bounding box center [24, 125] width 18 height 18
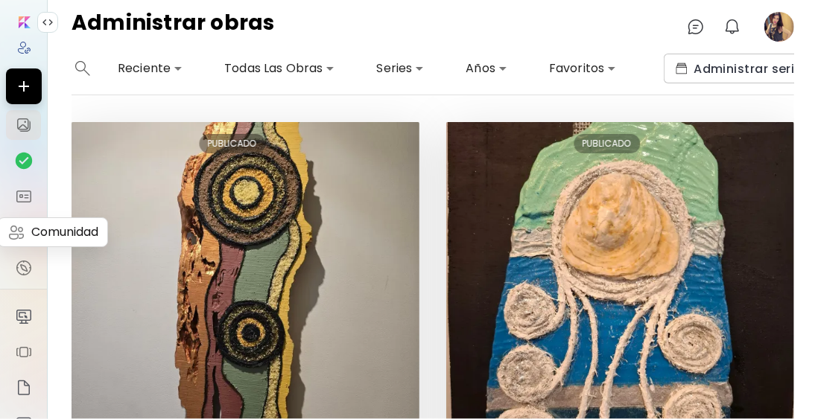
click at [18, 231] on img at bounding box center [24, 232] width 18 height 18
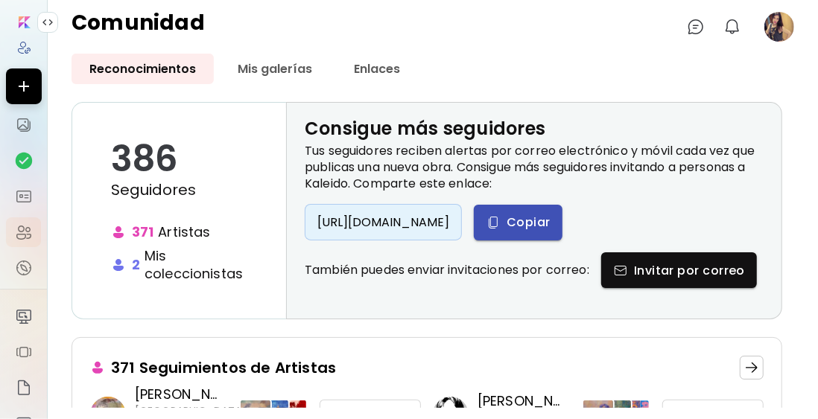
click at [551, 223] on span "Copiar" at bounding box center [518, 223] width 65 height 16
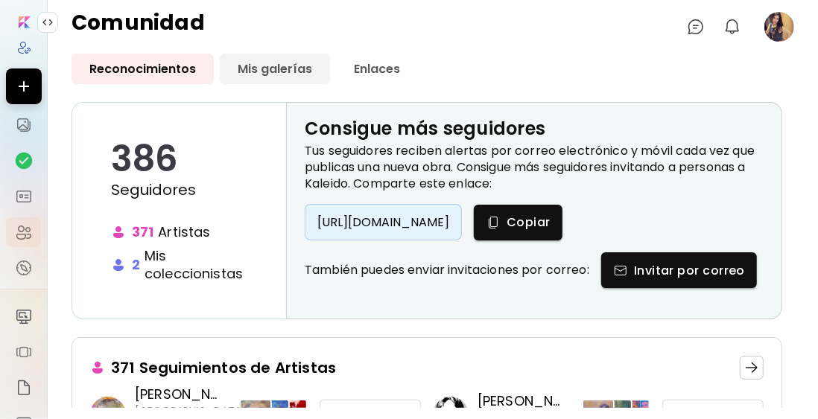
click at [267, 70] on link "Mis galerías" at bounding box center [275, 69] width 110 height 31
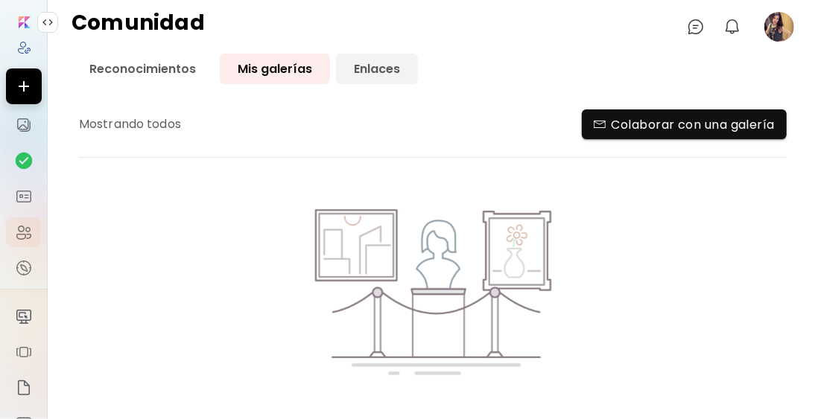
click at [388, 65] on link "Enlaces" at bounding box center [377, 69] width 82 height 31
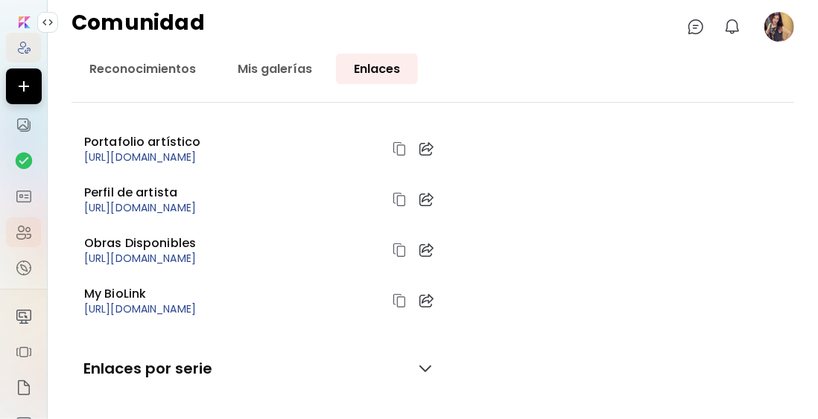
click at [16, 45] on img at bounding box center [23, 47] width 15 height 15
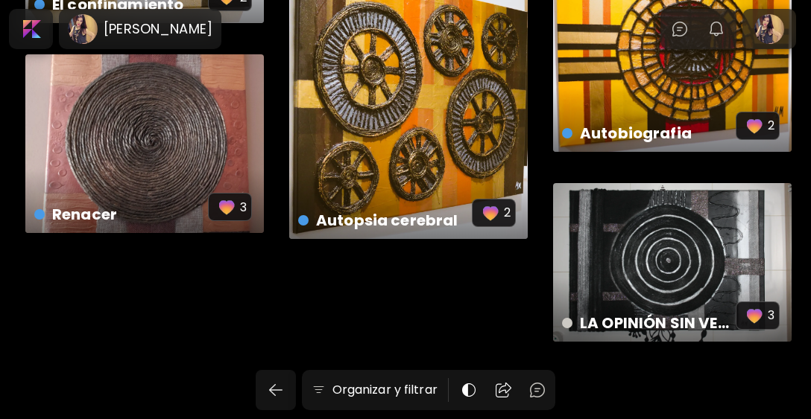
scroll to position [2493, 0]
